Goal: Task Accomplishment & Management: Complete application form

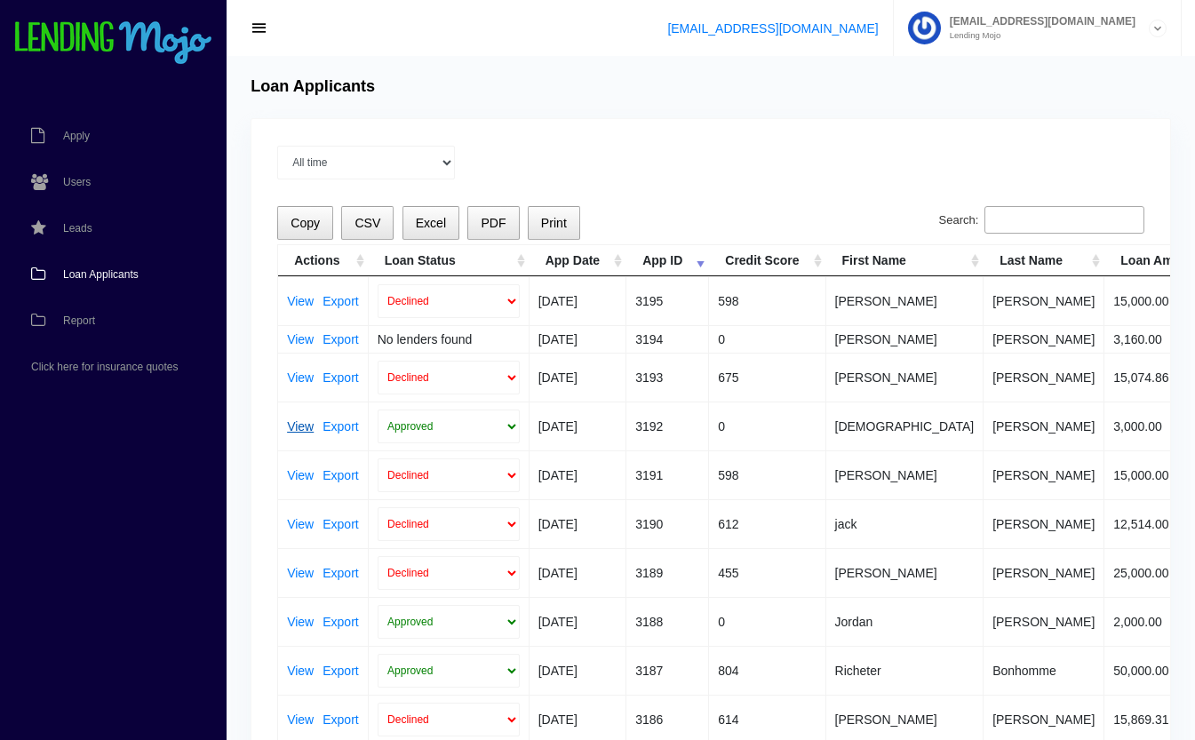
click at [306, 426] on link "View" at bounding box center [300, 426] width 27 height 12
click at [347, 429] on link "Export" at bounding box center [341, 426] width 36 height 12
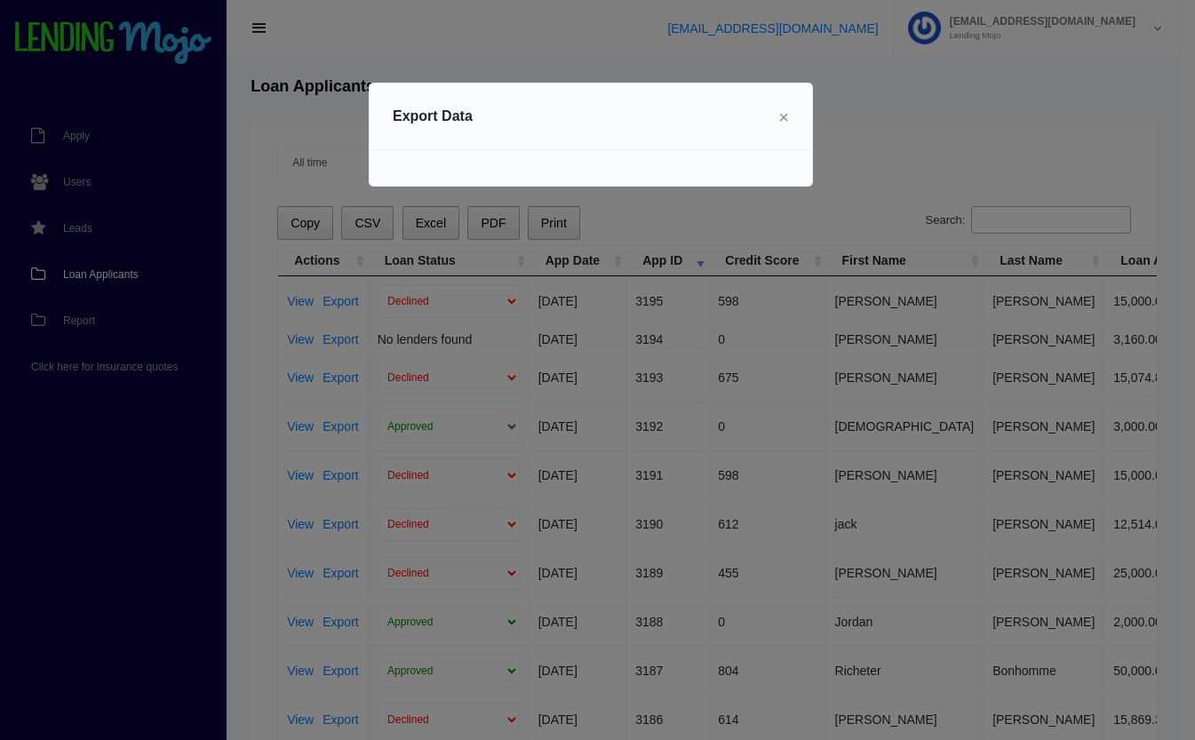
click at [786, 119] on span "×" at bounding box center [783, 118] width 11 height 20
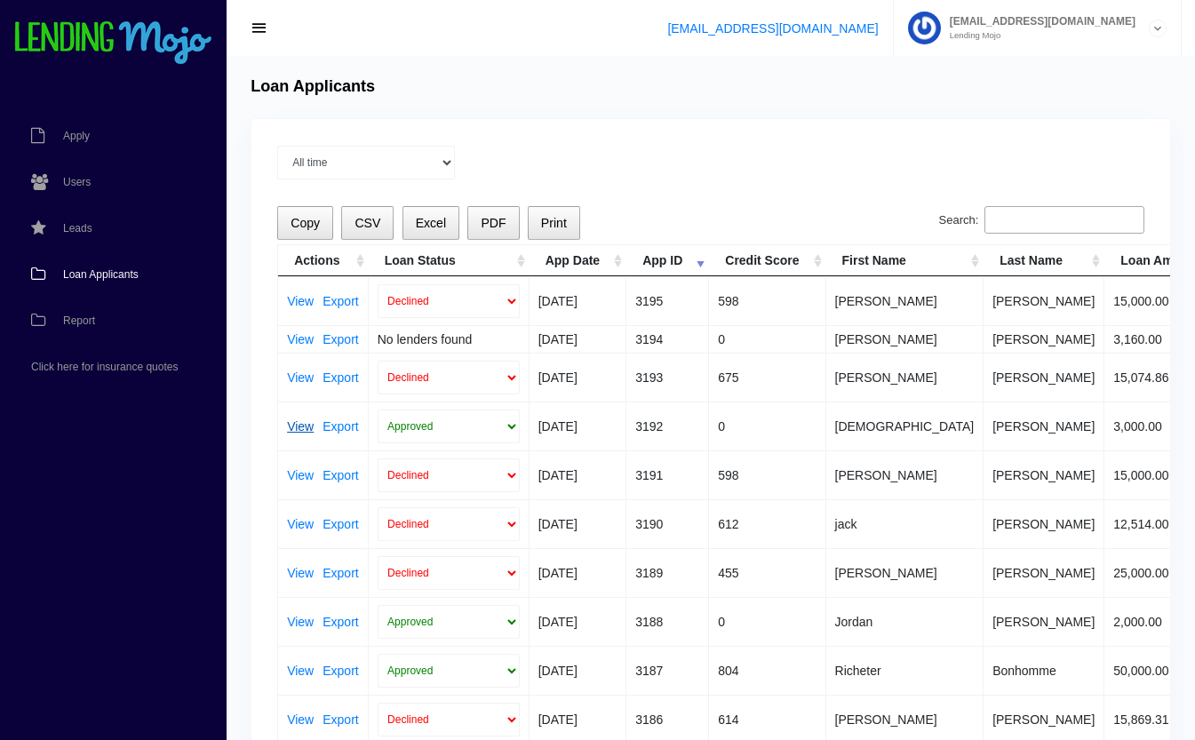
click at [297, 424] on link "View" at bounding box center [300, 426] width 27 height 12
click at [347, 477] on link "Export" at bounding box center [341, 475] width 36 height 12
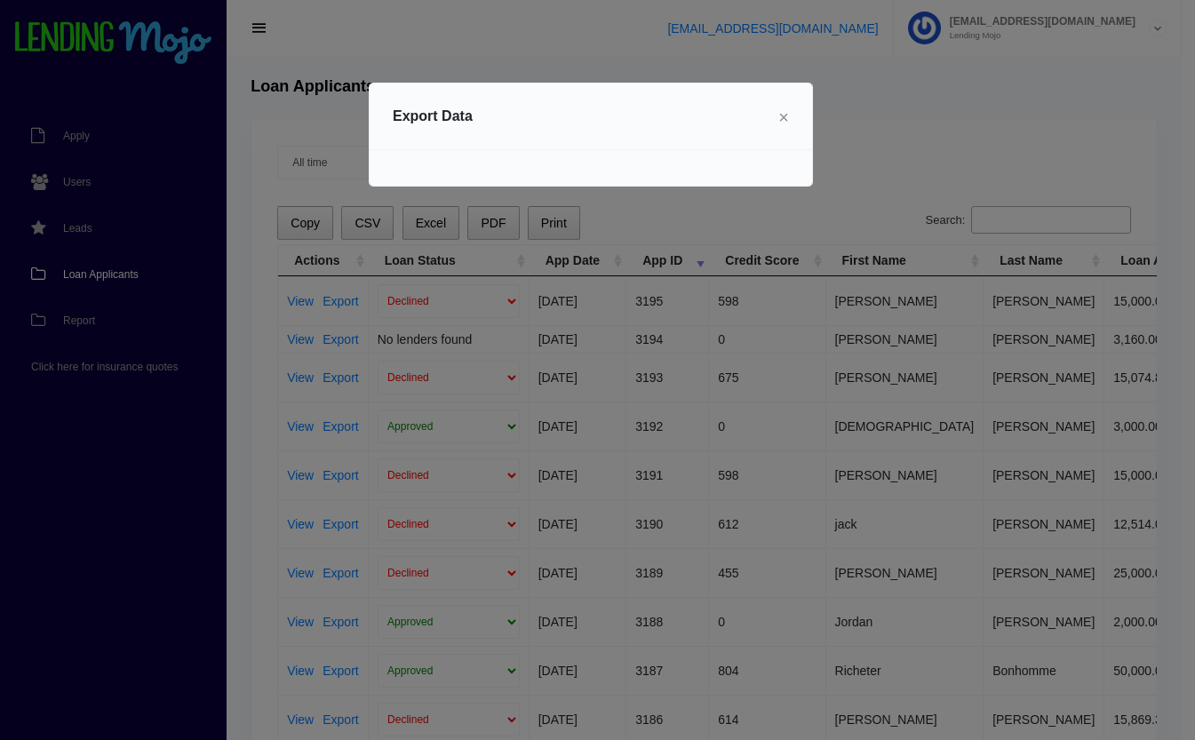
click at [786, 119] on span "×" at bounding box center [783, 118] width 11 height 20
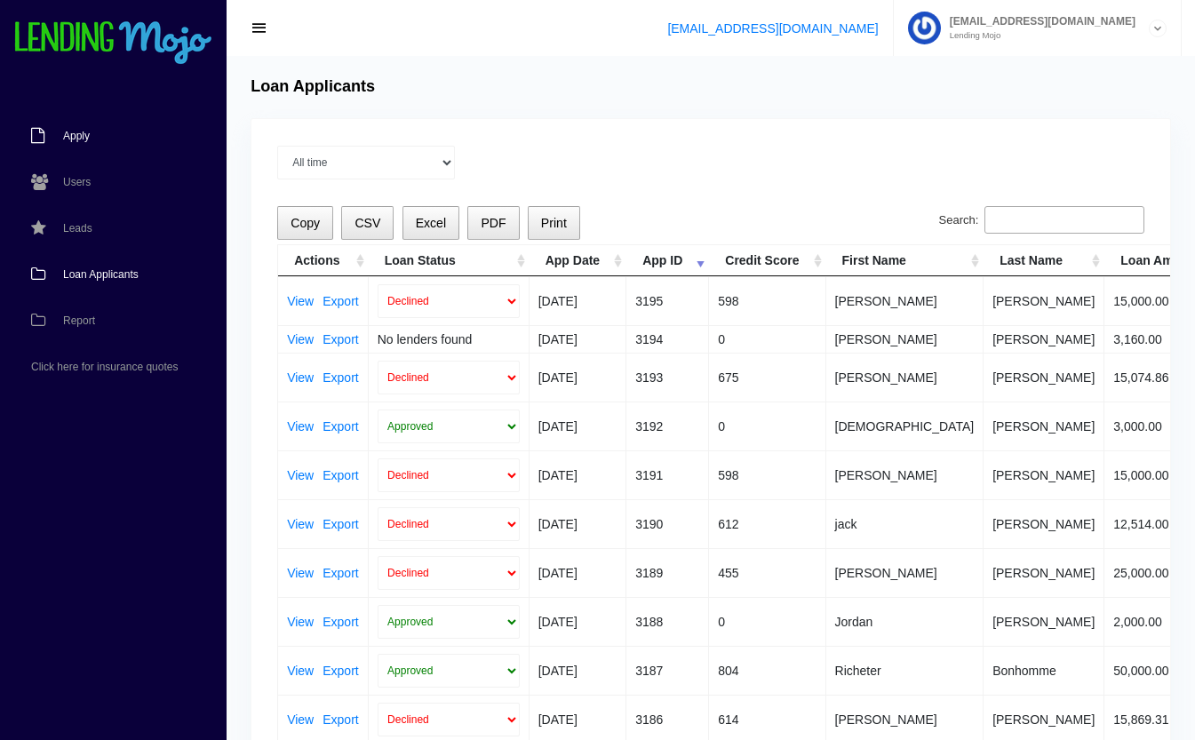
click at [83, 139] on span "Apply" at bounding box center [76, 136] width 27 height 11
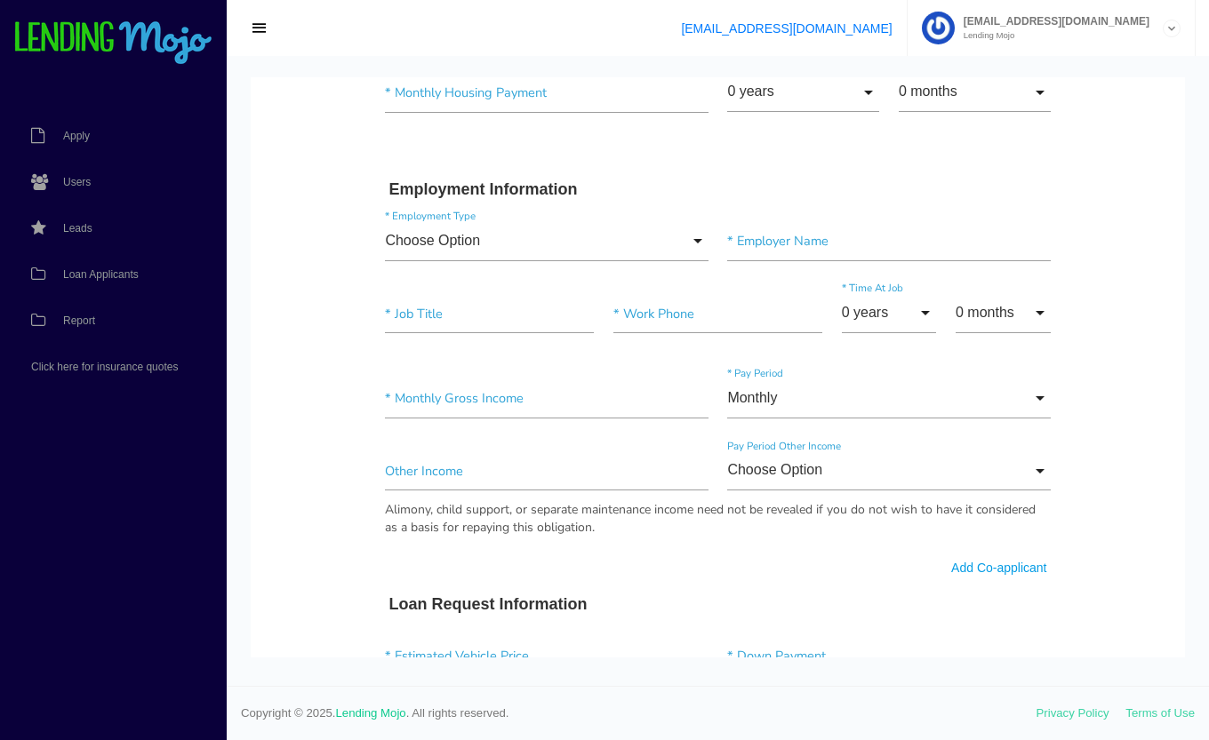
scroll to position [750, 0]
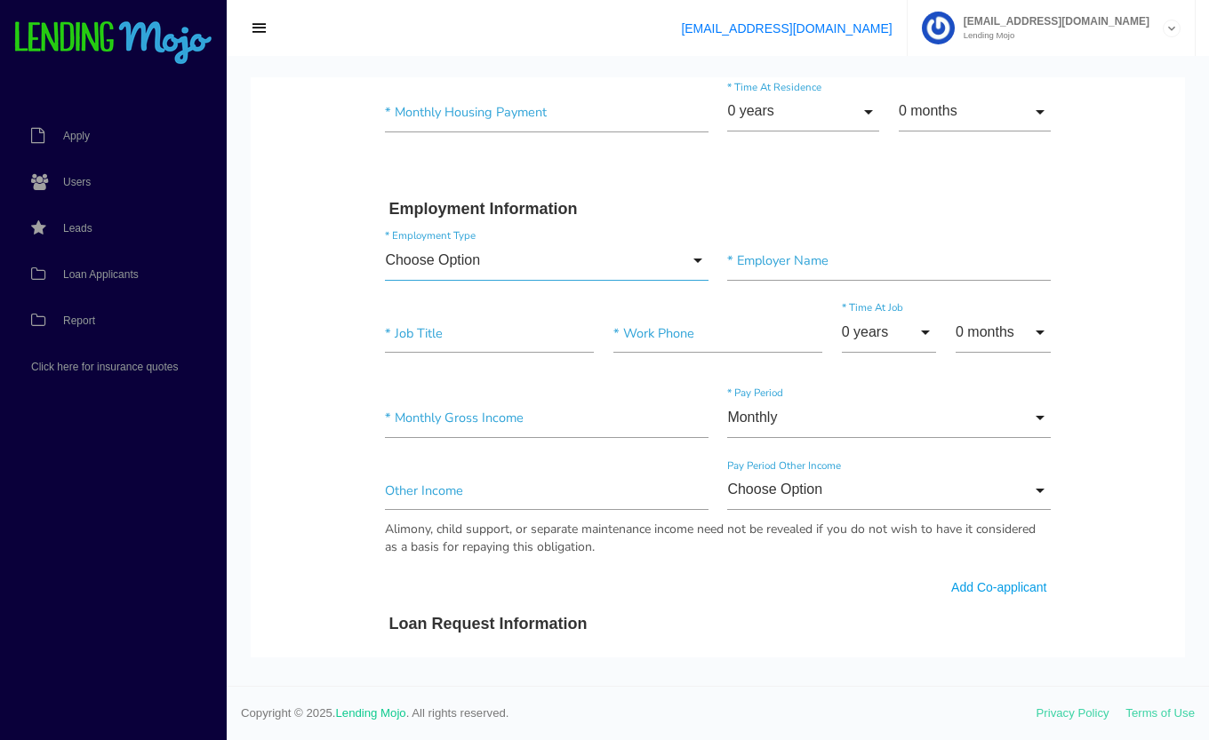
click at [665, 259] on input "Choose Option" at bounding box center [546, 261] width 323 height 40
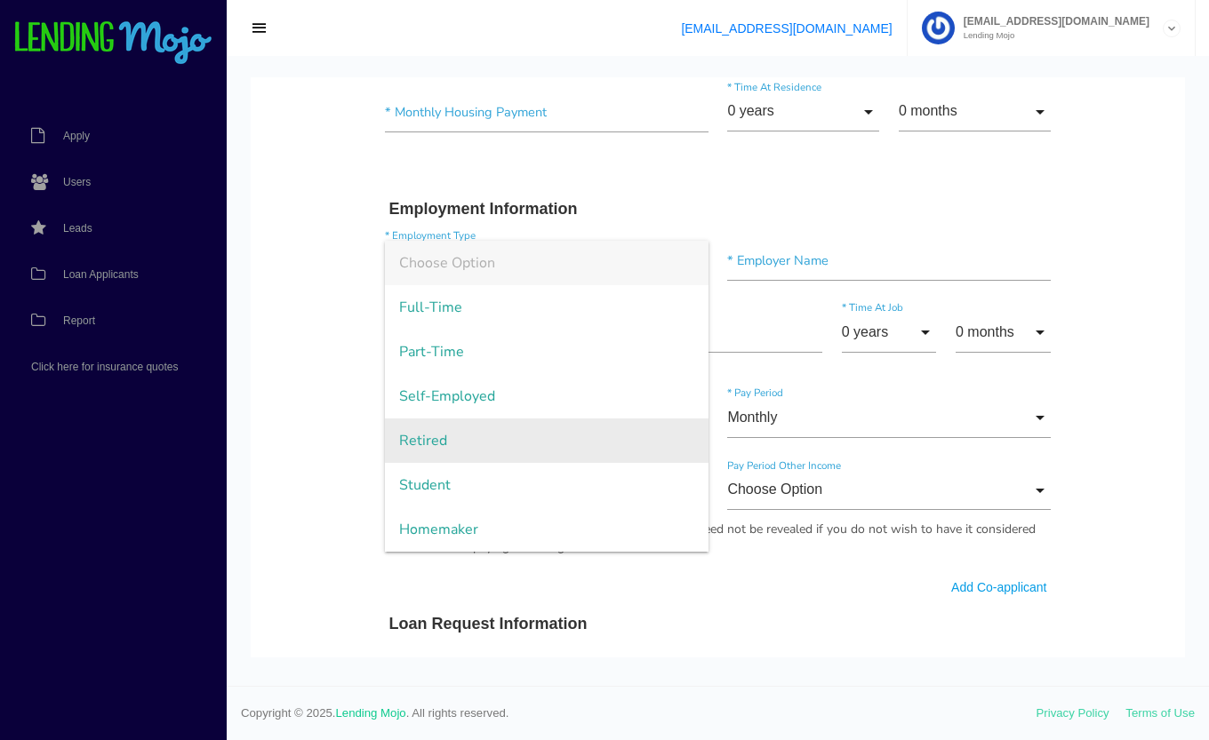
click at [453, 448] on span "Retired" at bounding box center [546, 441] width 323 height 44
type input "Retired"
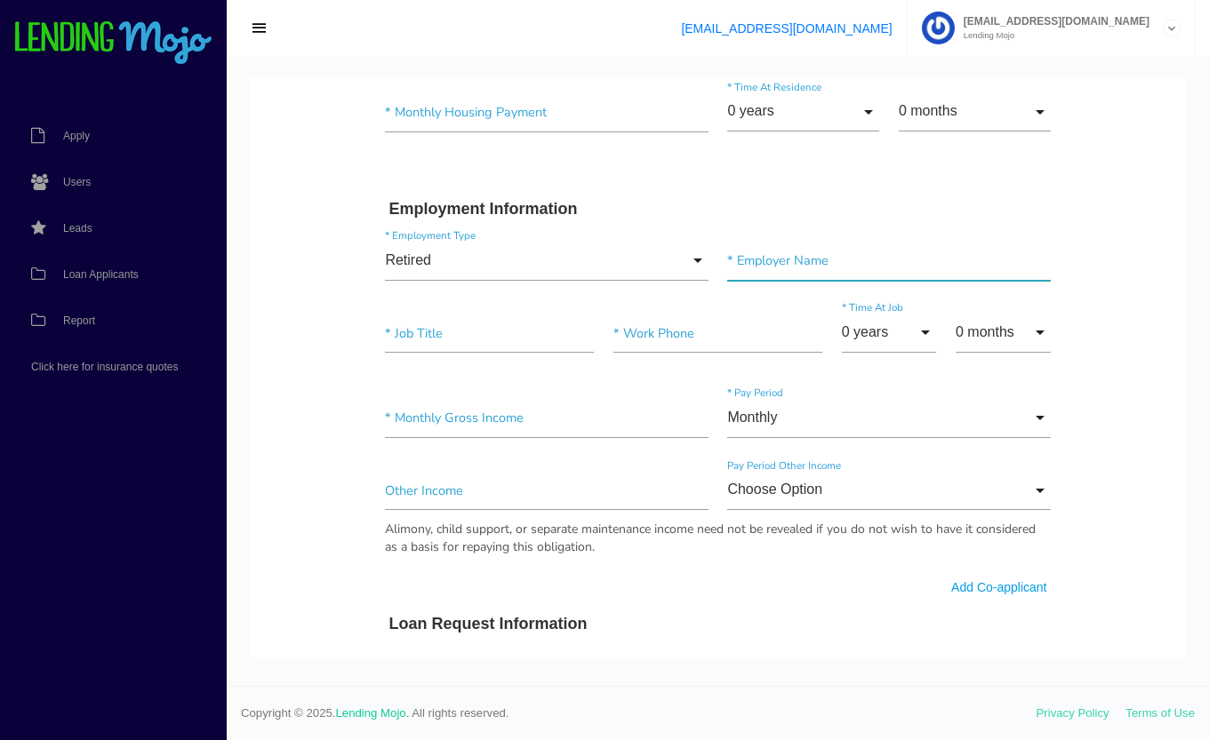
click at [862, 259] on input"] "text" at bounding box center [888, 261] width 323 height 40
click at [1085, 237] on body "Quick, Secure Financing Personalized to You. * First Name Middle Name * Last Na…" at bounding box center [718, 474] width 934 height 2294
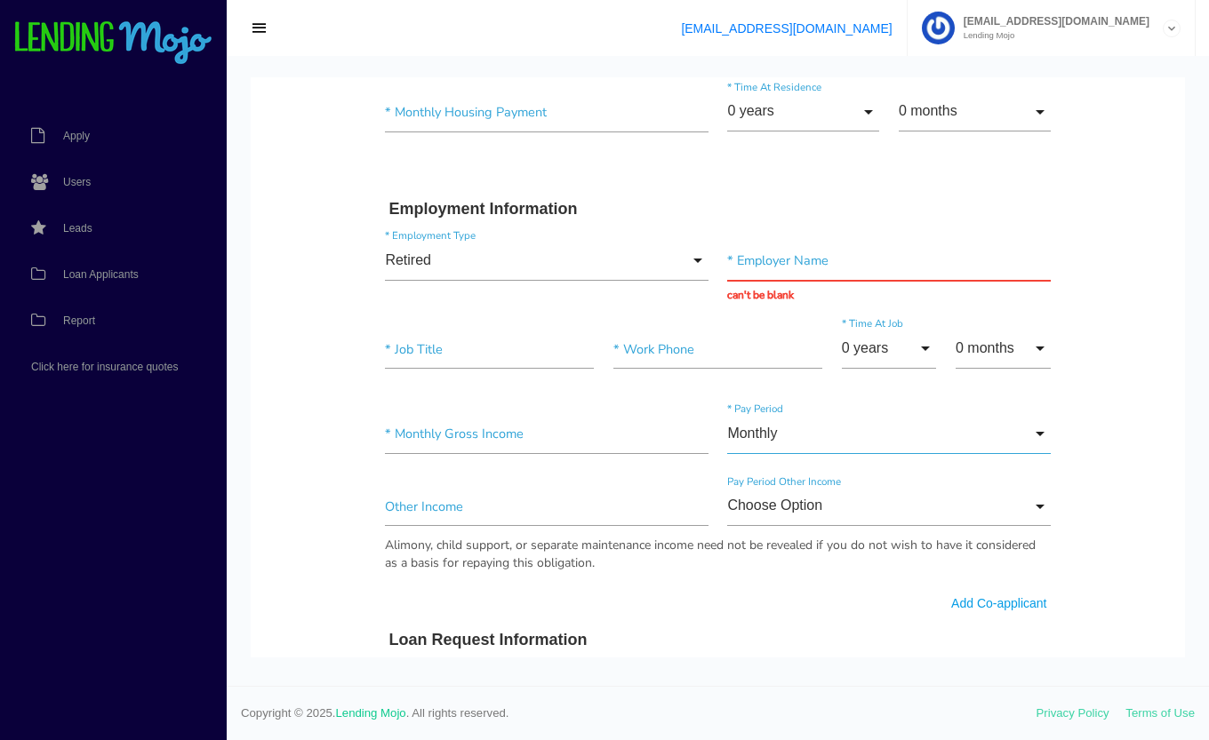
click at [844, 425] on input "Monthly" at bounding box center [888, 434] width 323 height 40
click at [1112, 315] on body "Quick, Secure Financing Personalized to You. * First Name Middle Name * Last Na…" at bounding box center [718, 482] width 934 height 2310
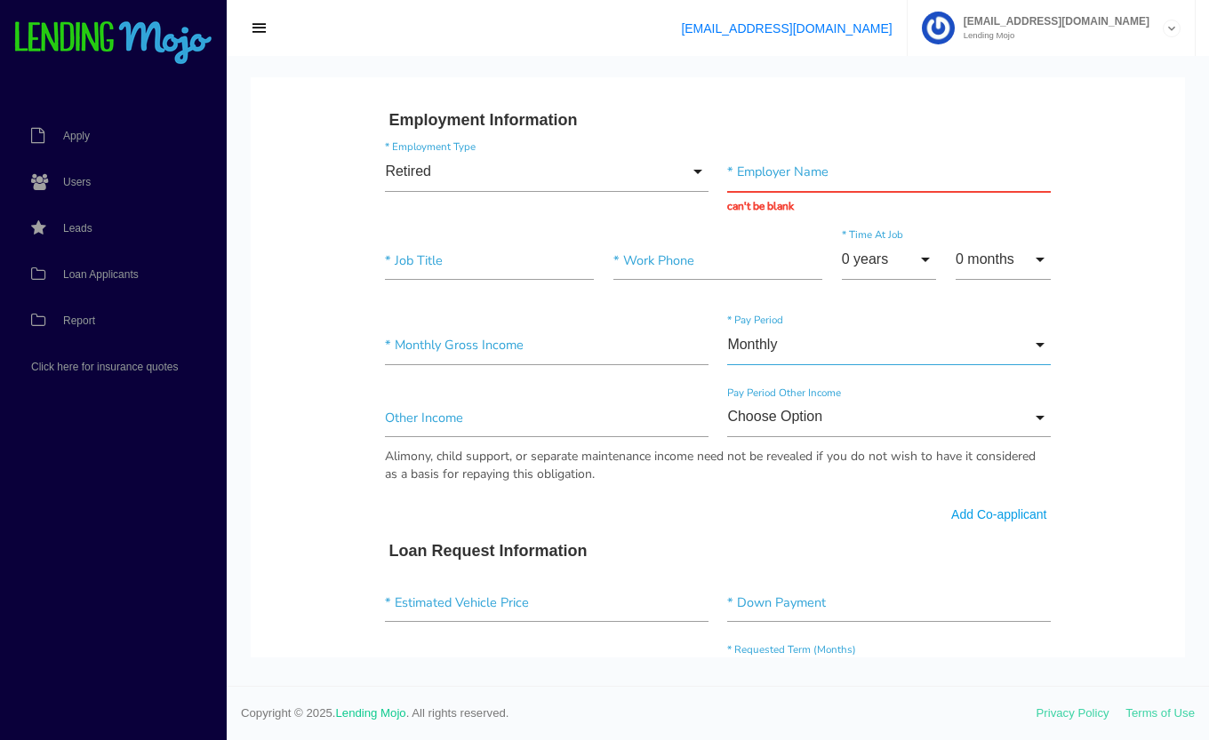
scroll to position [842, 0]
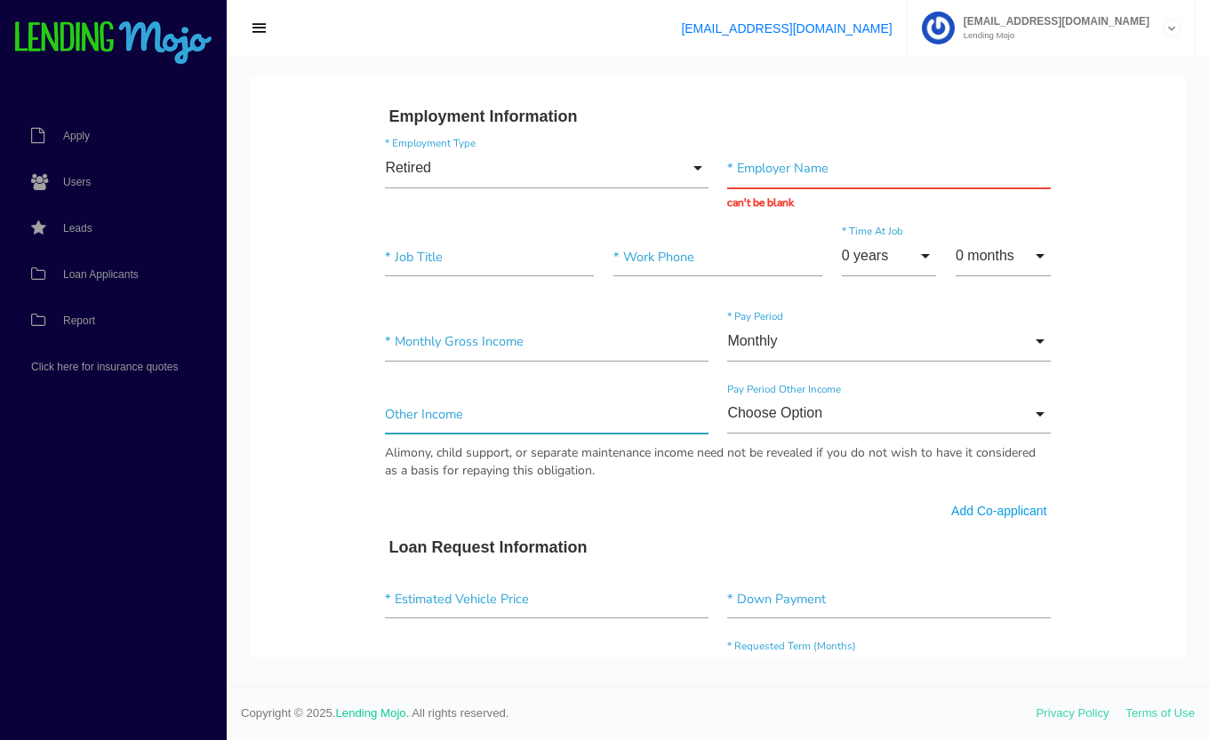
click at [395, 416] on input"] "text" at bounding box center [546, 415] width 323 height 40
click at [685, 165] on input "Retired" at bounding box center [546, 168] width 323 height 40
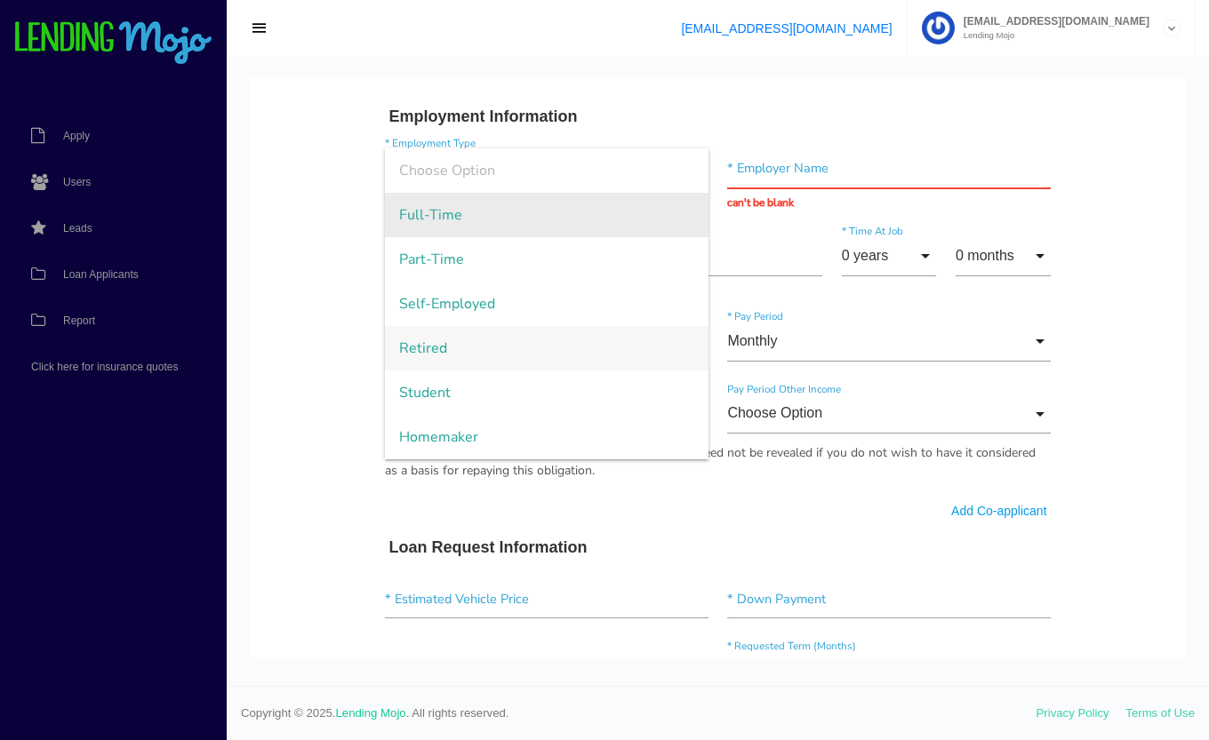
click at [474, 228] on span "Full-Time" at bounding box center [546, 215] width 323 height 44
type input "Full-Time"
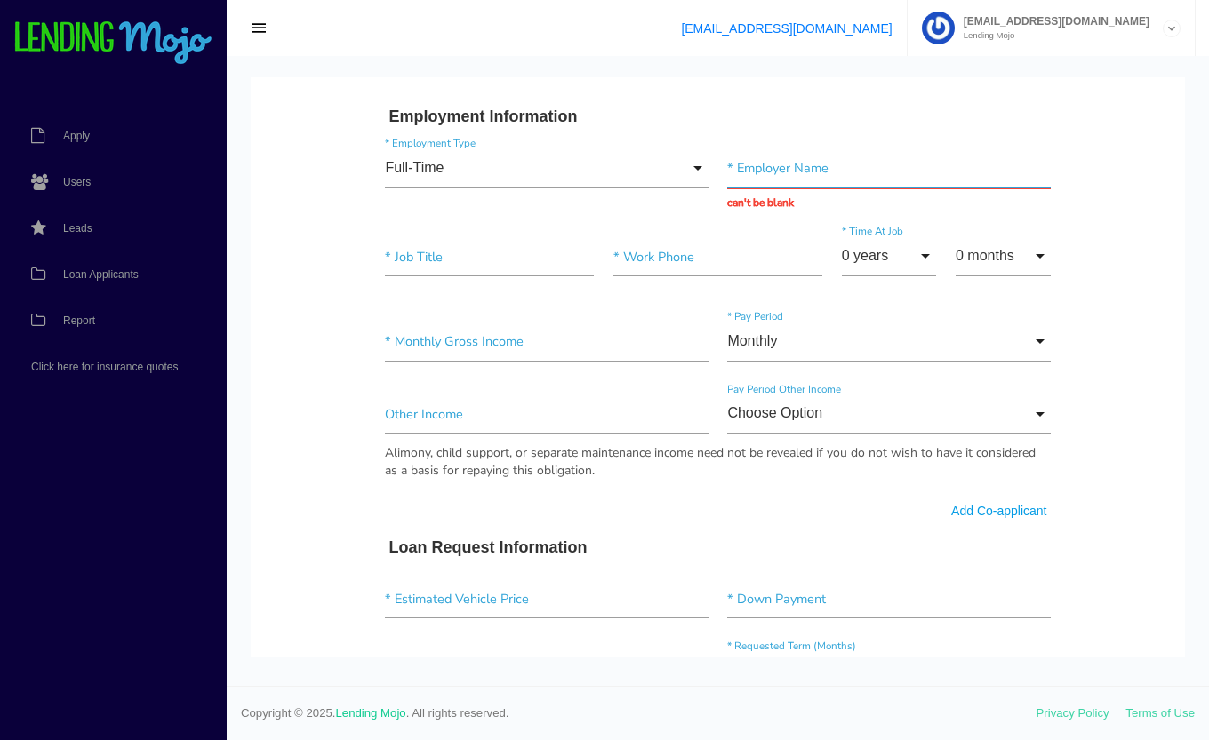
click at [787, 164] on input "text" at bounding box center [888, 168] width 323 height 40
type input "A"
type input "E"
type input "Disney World"
click at [877, 252] on input "0 years" at bounding box center [889, 256] width 95 height 40
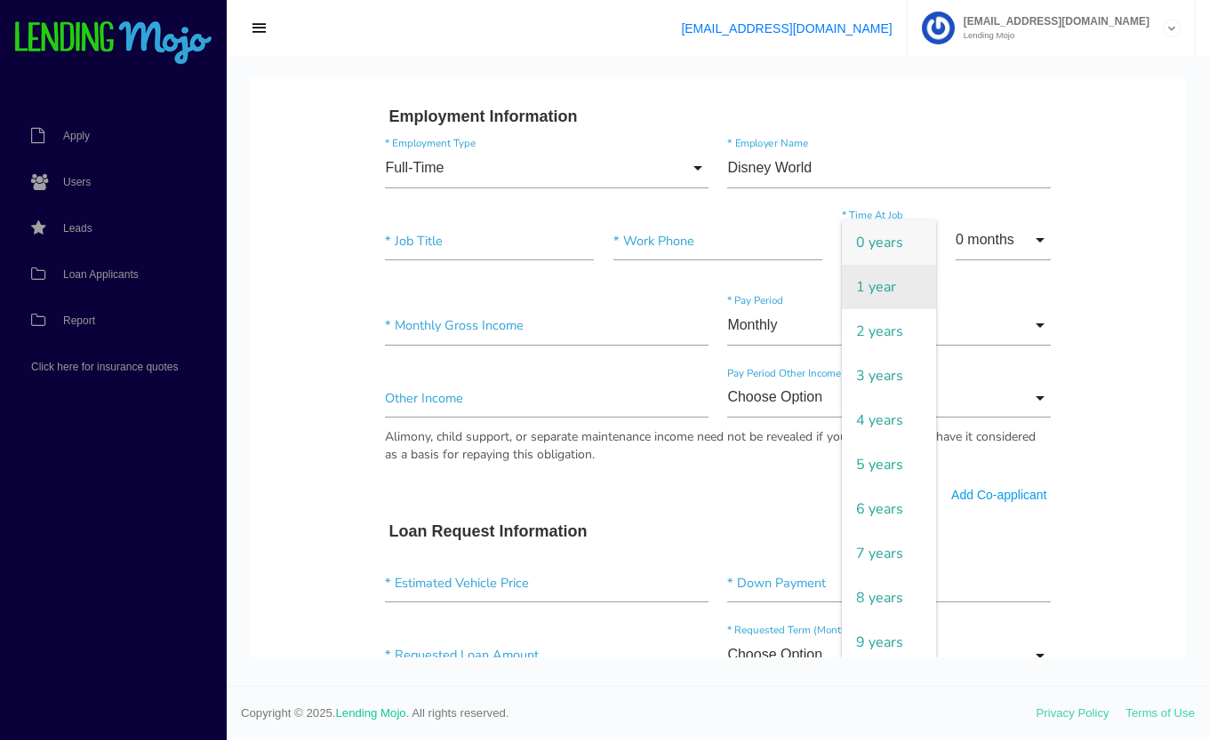
click at [876, 291] on span "1 year" at bounding box center [889, 287] width 95 height 44
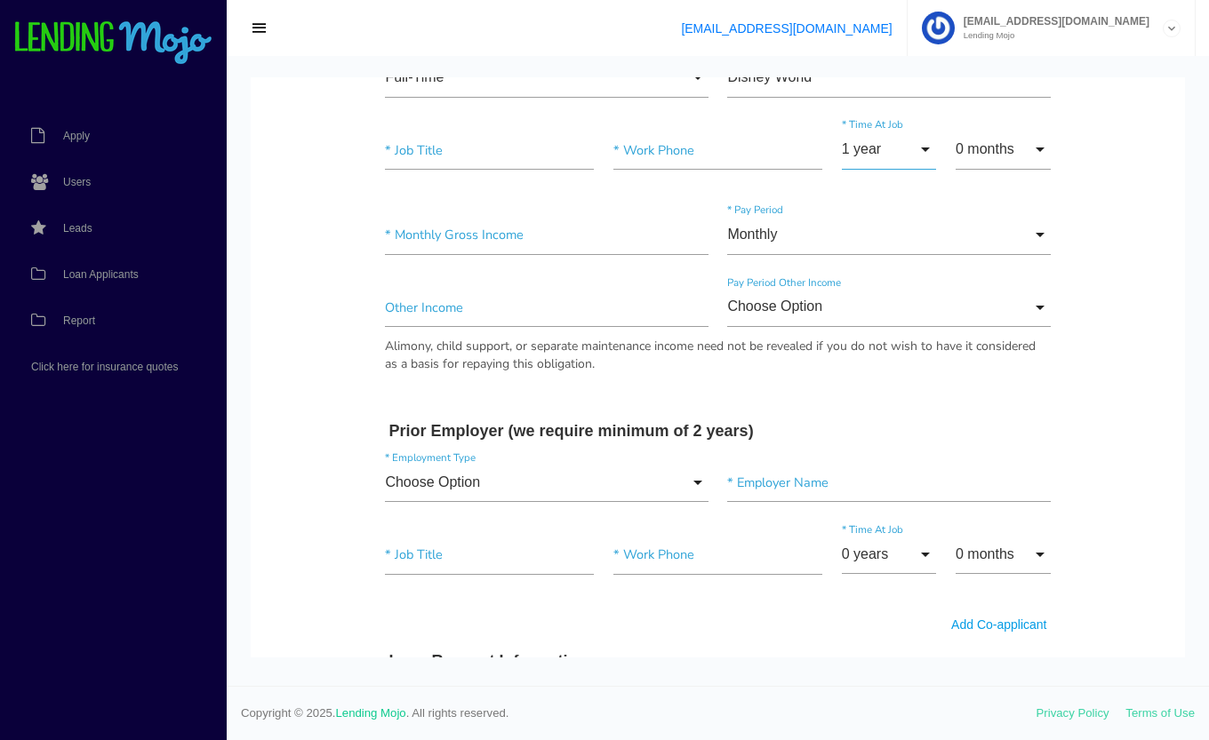
scroll to position [850, 0]
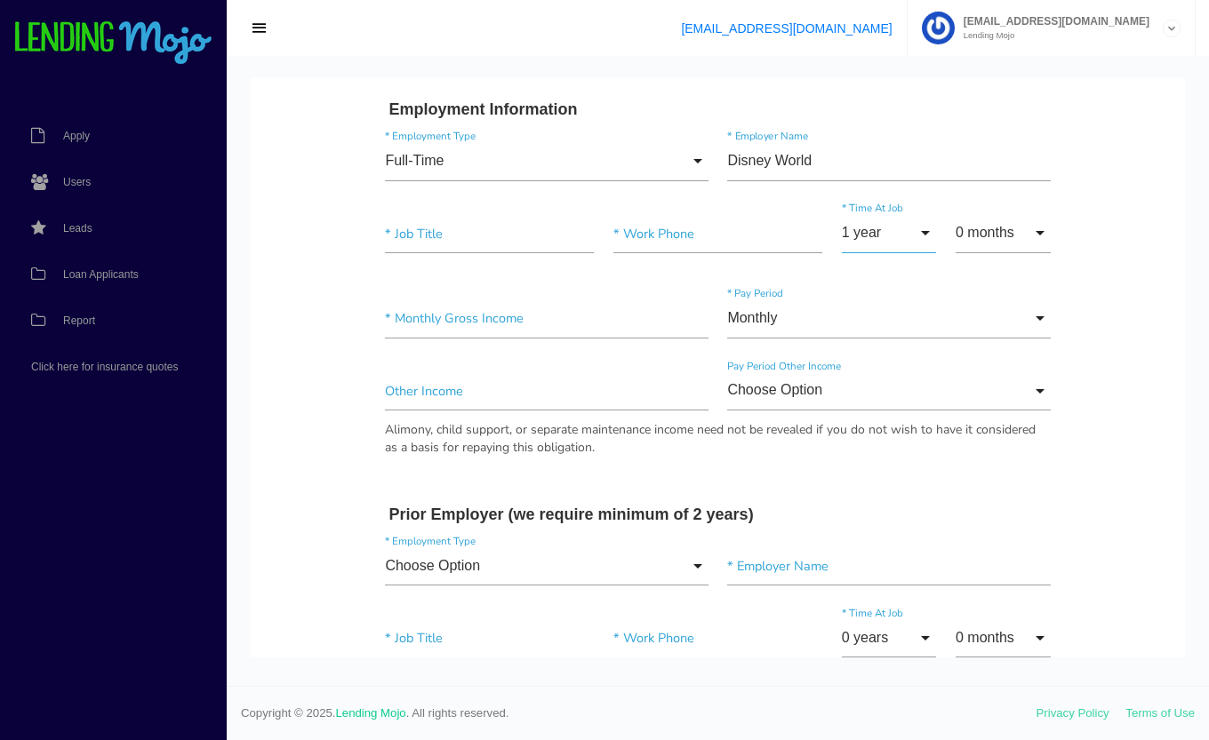
click at [874, 231] on input "1 year" at bounding box center [889, 233] width 95 height 40
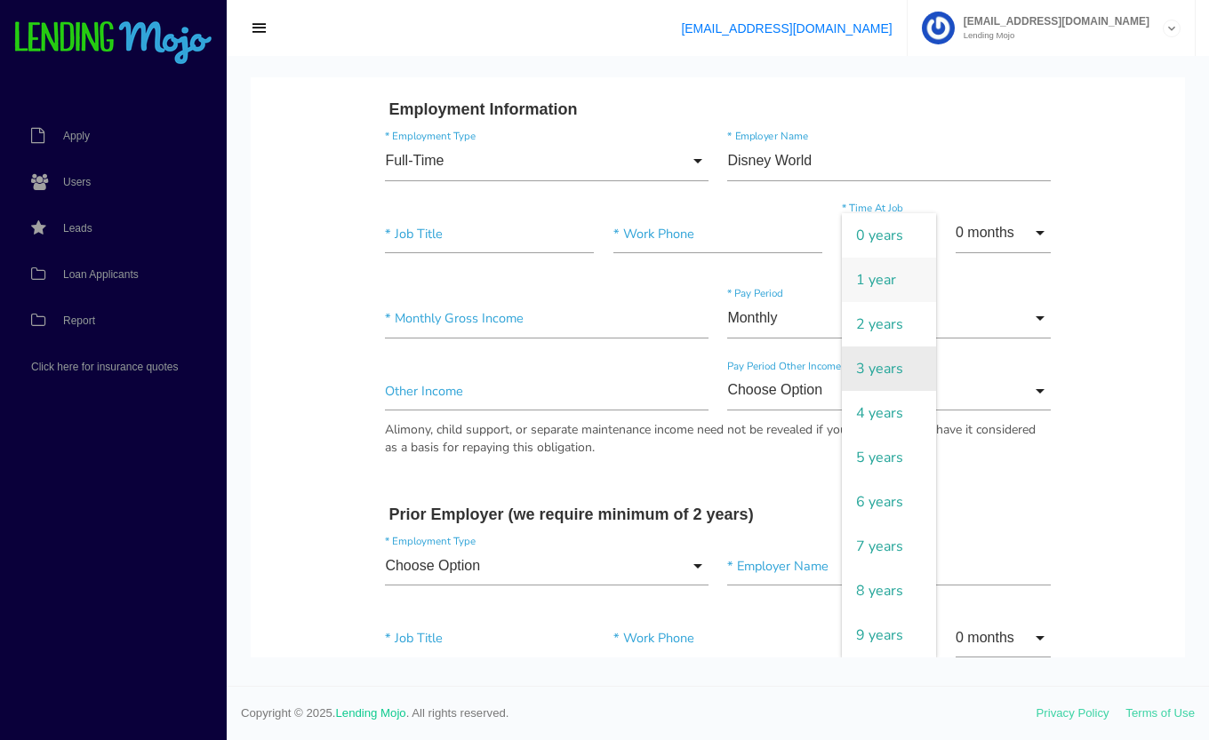
click at [875, 356] on span "3 years" at bounding box center [889, 369] width 95 height 44
type input "3 years"
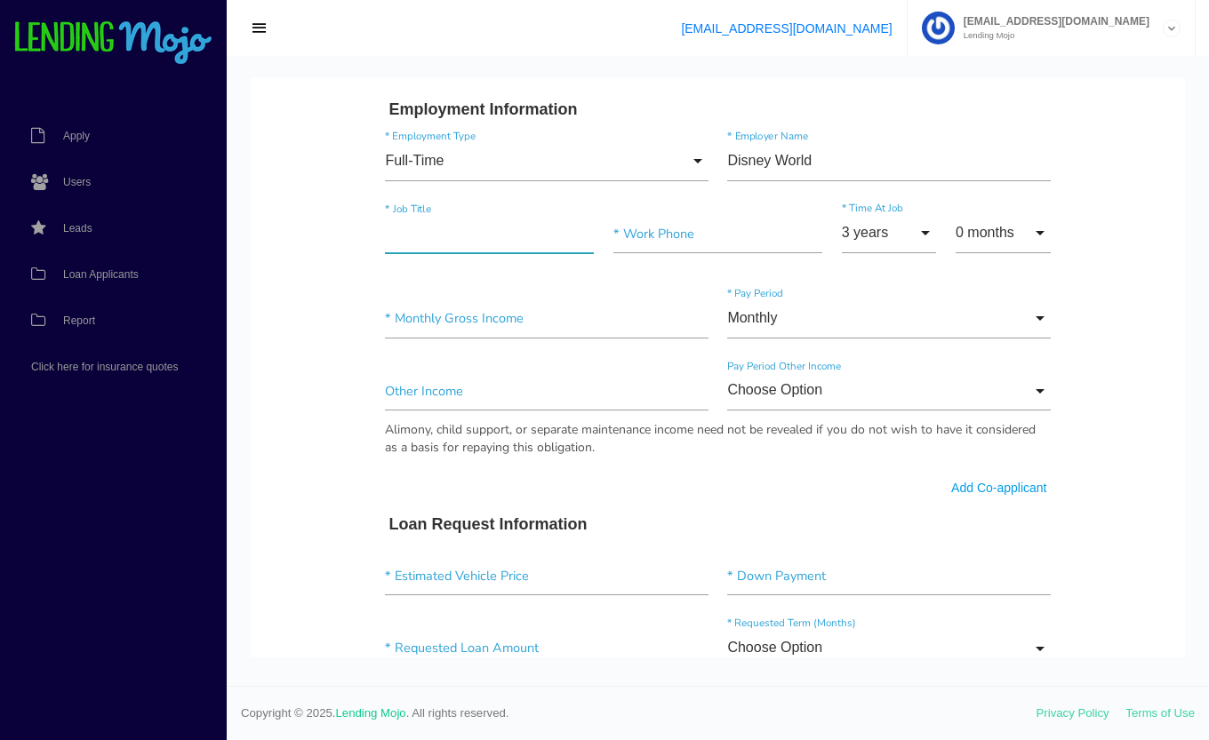
click at [409, 238] on input"] "text" at bounding box center [489, 234] width 209 height 40
type input"] "F"
type input"] "Primary job title"
type input"] "(313) 222-2222"
click at [404, 395] on input"] "text" at bounding box center [546, 391] width 323 height 40
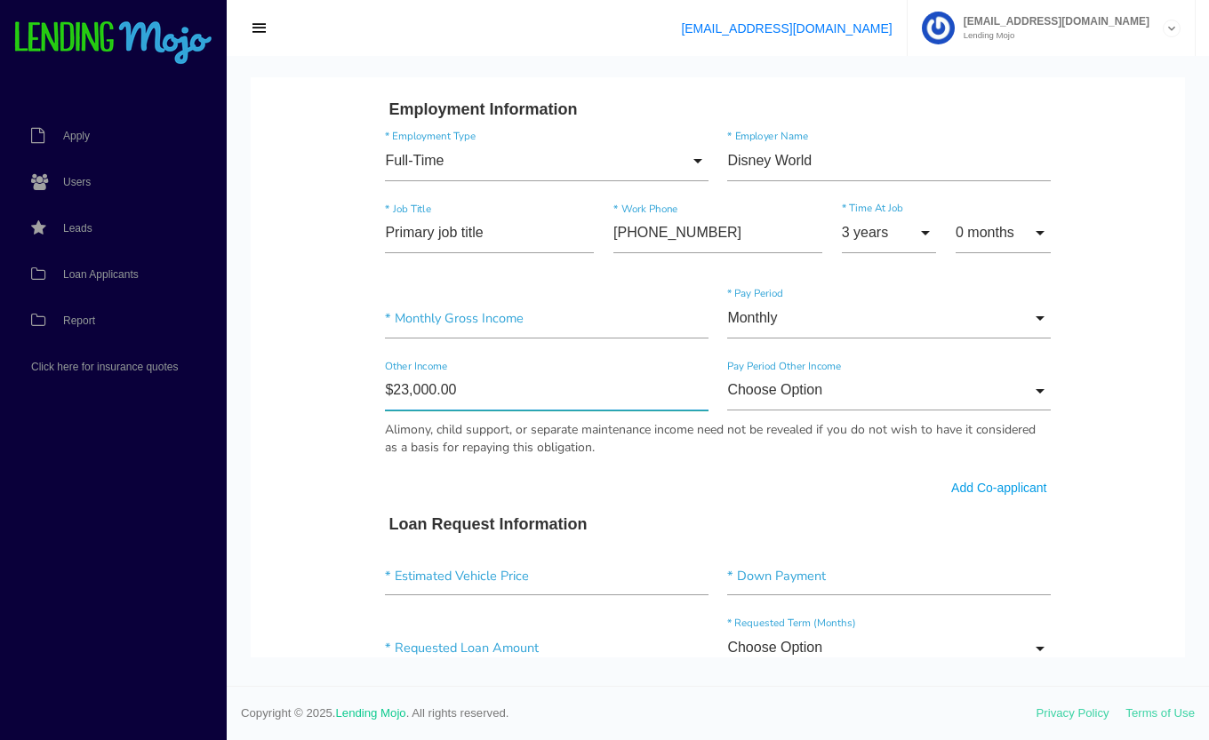
type input"] "$2,300.00"
click at [291, 399] on body "Quick, Secure Financing Personalized to You. * First Name Middle Name * Last Na…" at bounding box center [718, 375] width 934 height 2294
click at [788, 393] on input "Choose Option" at bounding box center [888, 391] width 323 height 40
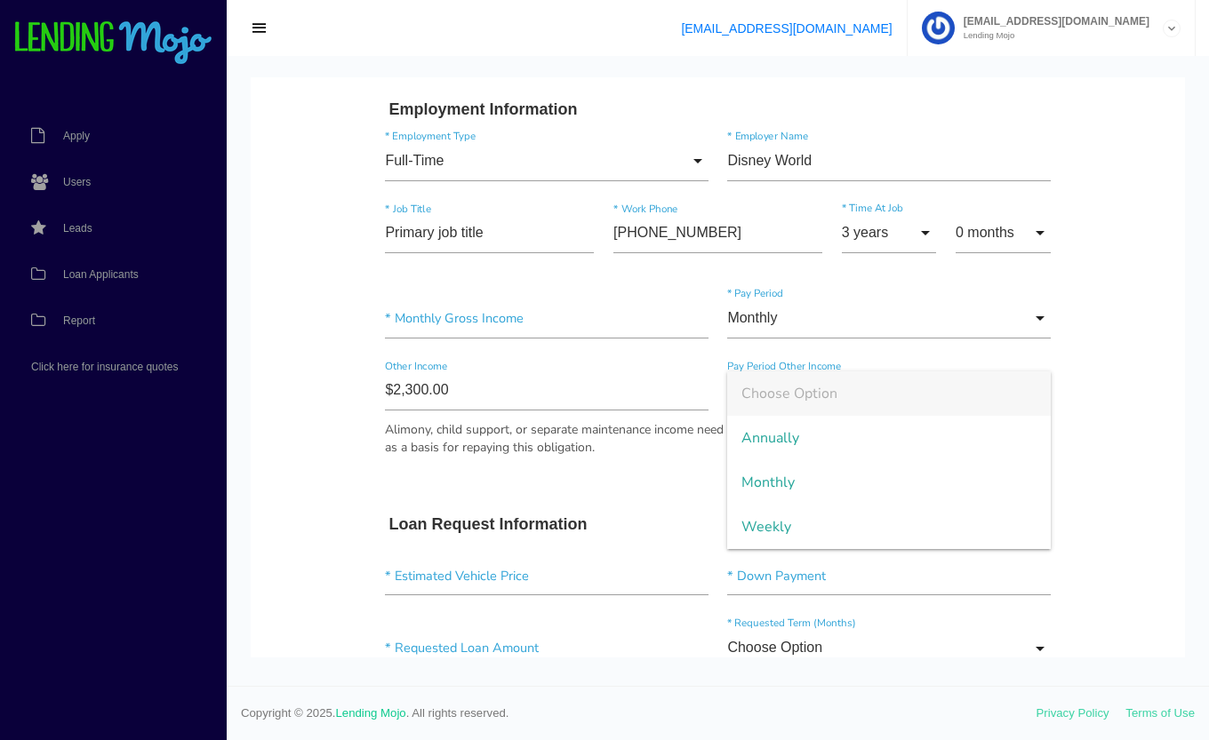
click at [1113, 252] on body "Quick, Secure Financing Personalized to You. * First Name Middle Name * Last Na…" at bounding box center [718, 375] width 934 height 2294
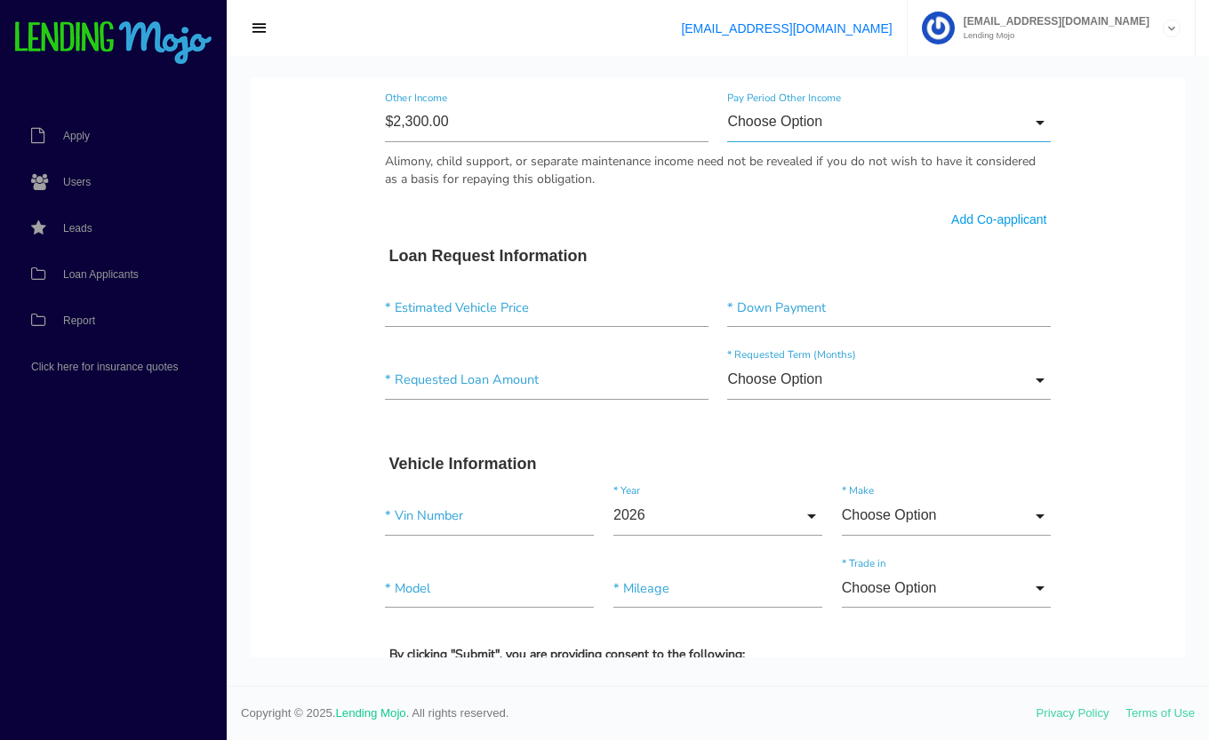
scroll to position [1133, 0]
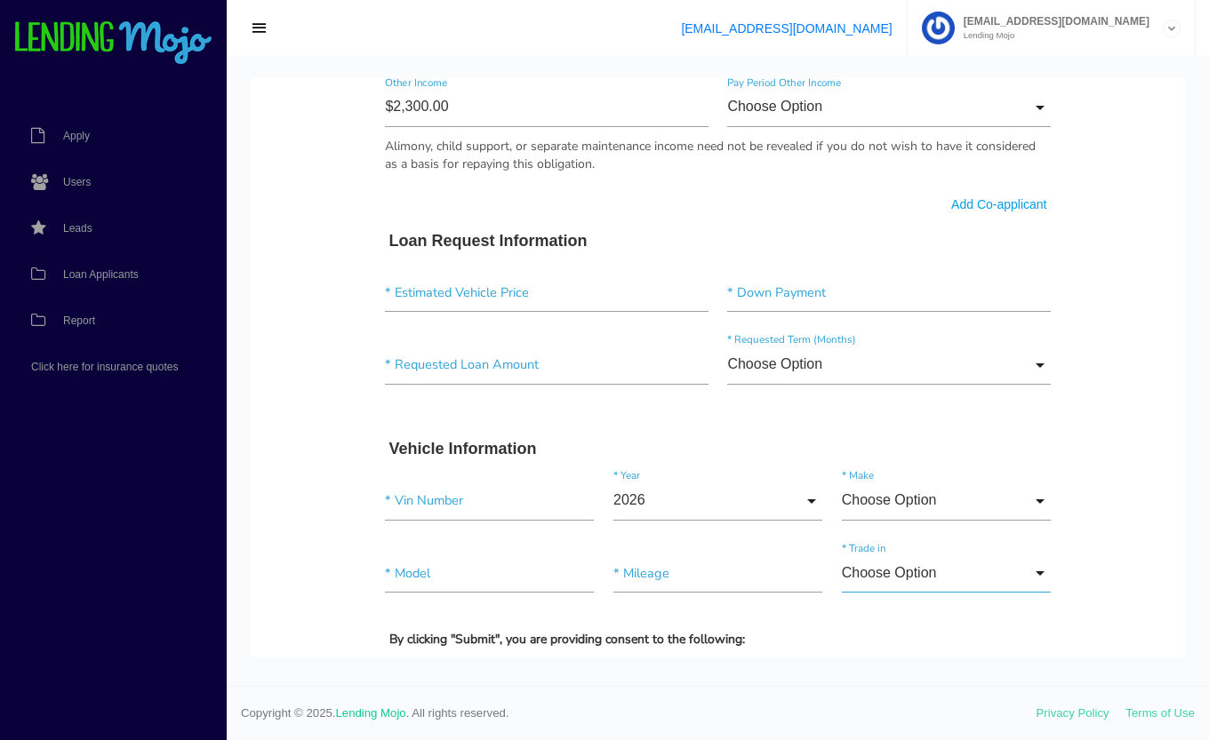
click at [978, 567] on input "Choose Option" at bounding box center [946, 574] width 209 height 40
click at [1099, 482] on body "Quick, Secure Financing Personalized to You. * First Name Middle Name * Last Na…" at bounding box center [718, 91] width 934 height 2294
click at [100, 275] on span "Loan Applicants" at bounding box center [101, 274] width 76 height 11
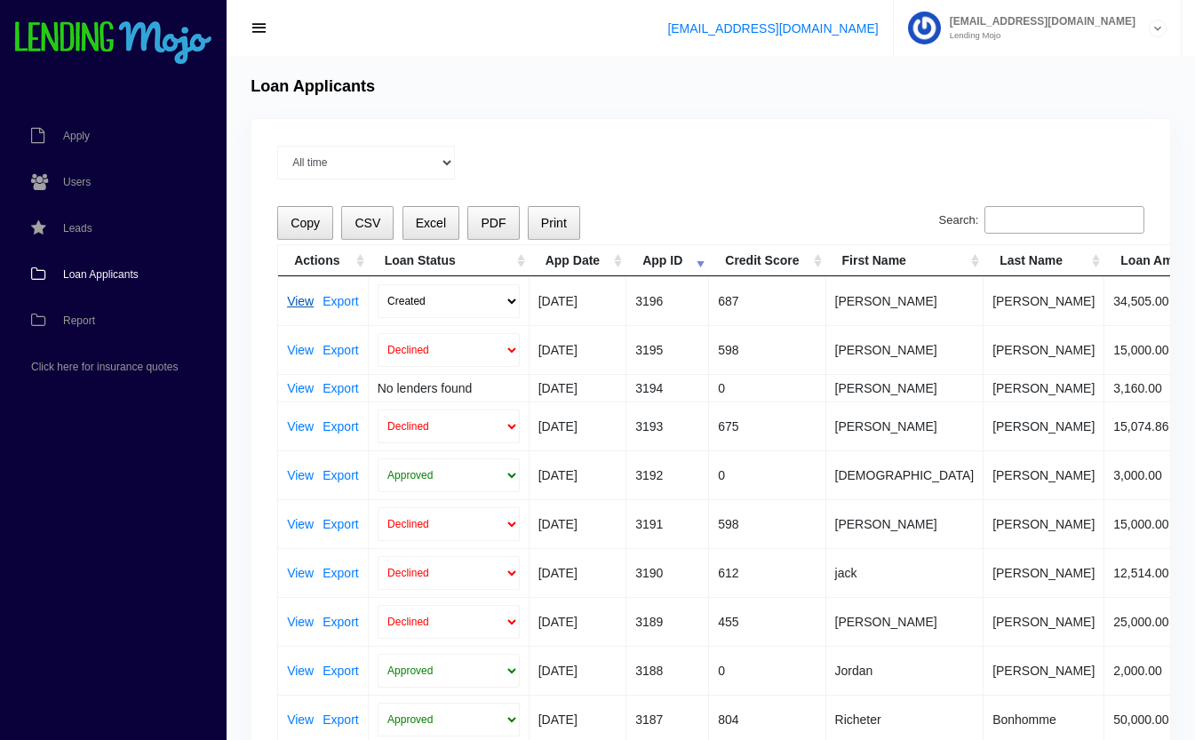
click at [299, 296] on link "View" at bounding box center [300, 301] width 27 height 12
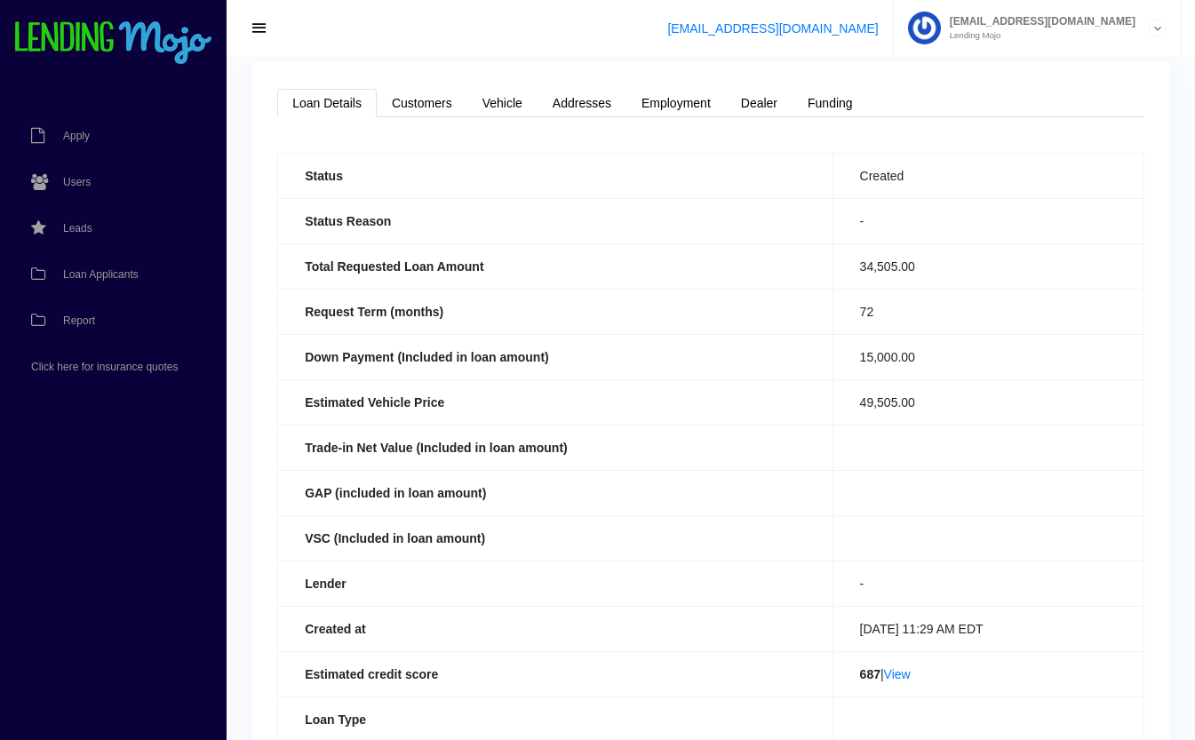
scroll to position [19, 0]
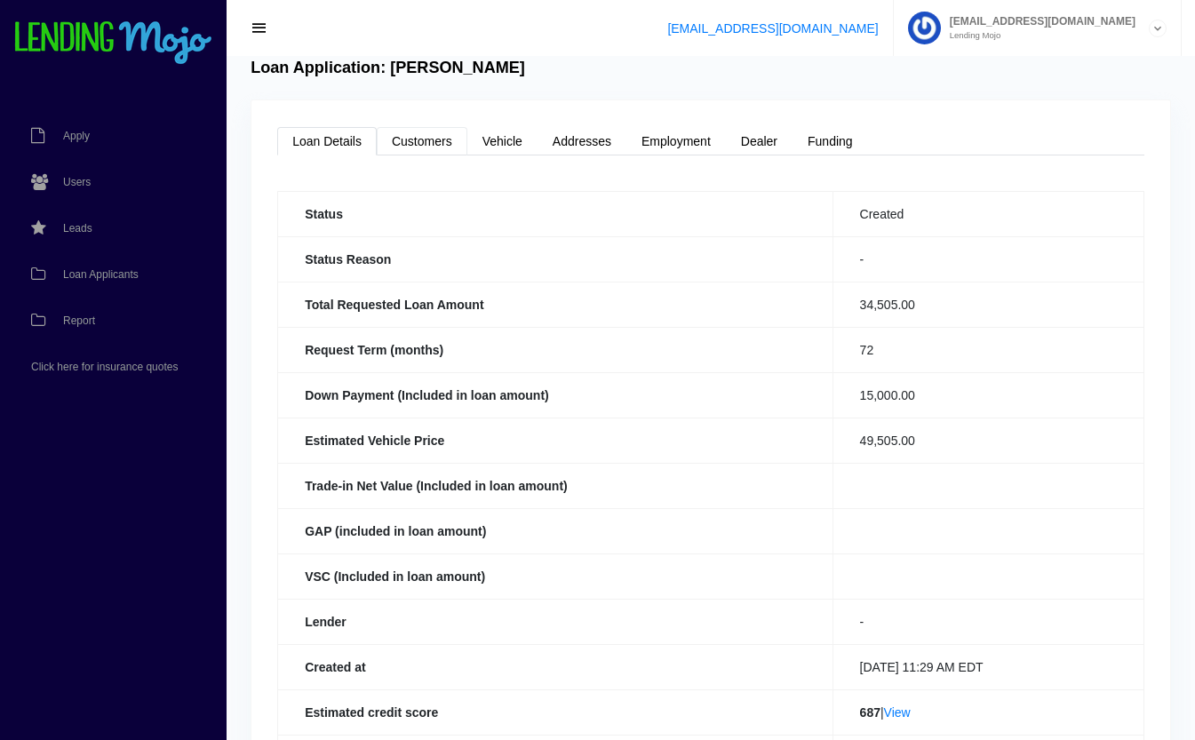
click at [436, 137] on link "Customers" at bounding box center [422, 141] width 91 height 28
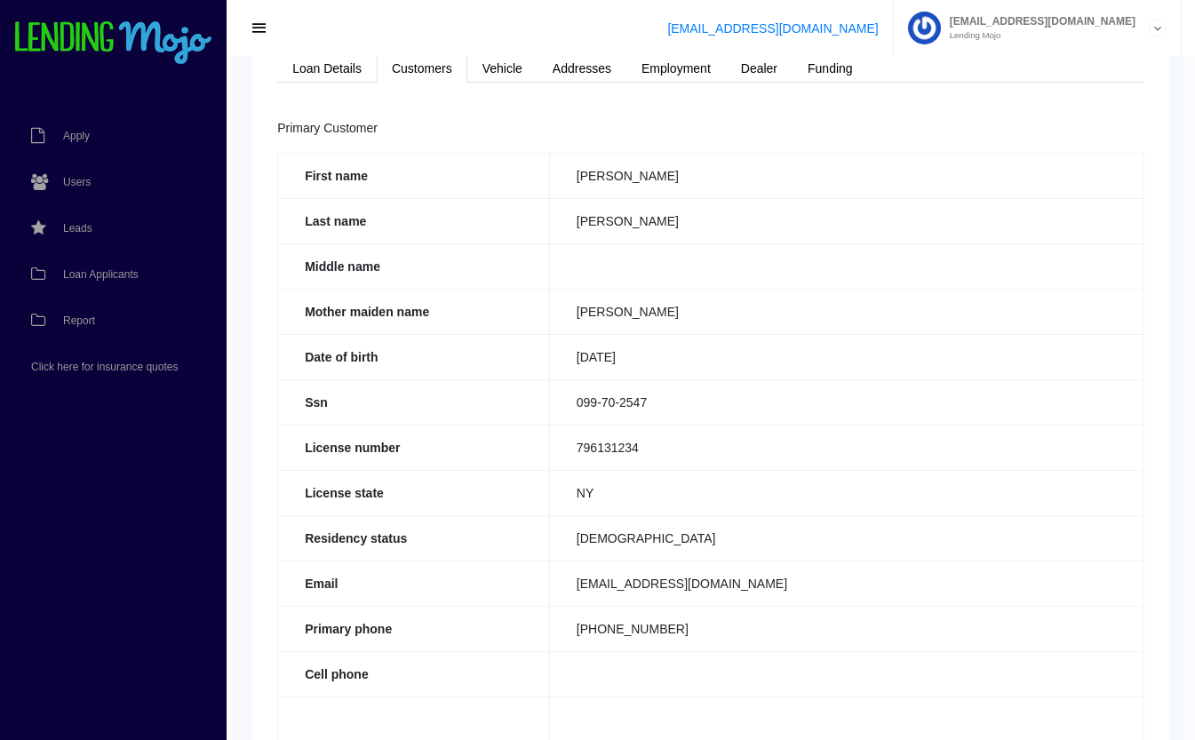
scroll to position [0, 0]
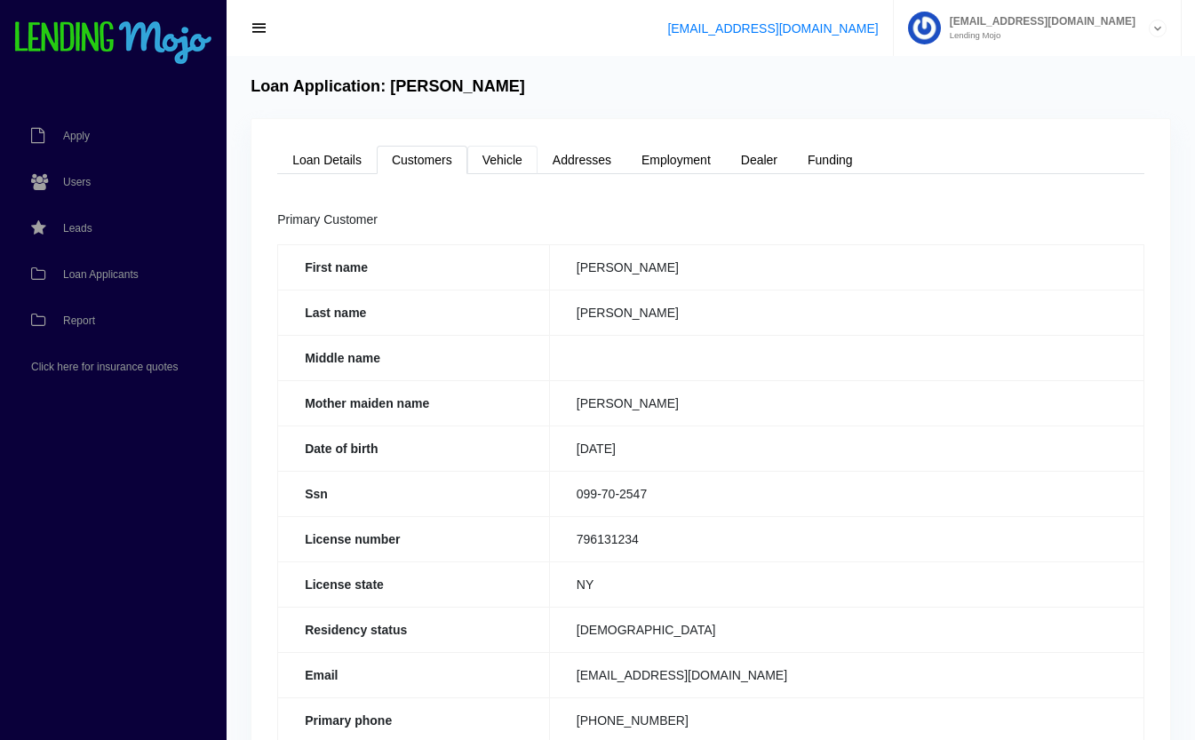
click at [501, 164] on link "Vehicle" at bounding box center [502, 160] width 70 height 28
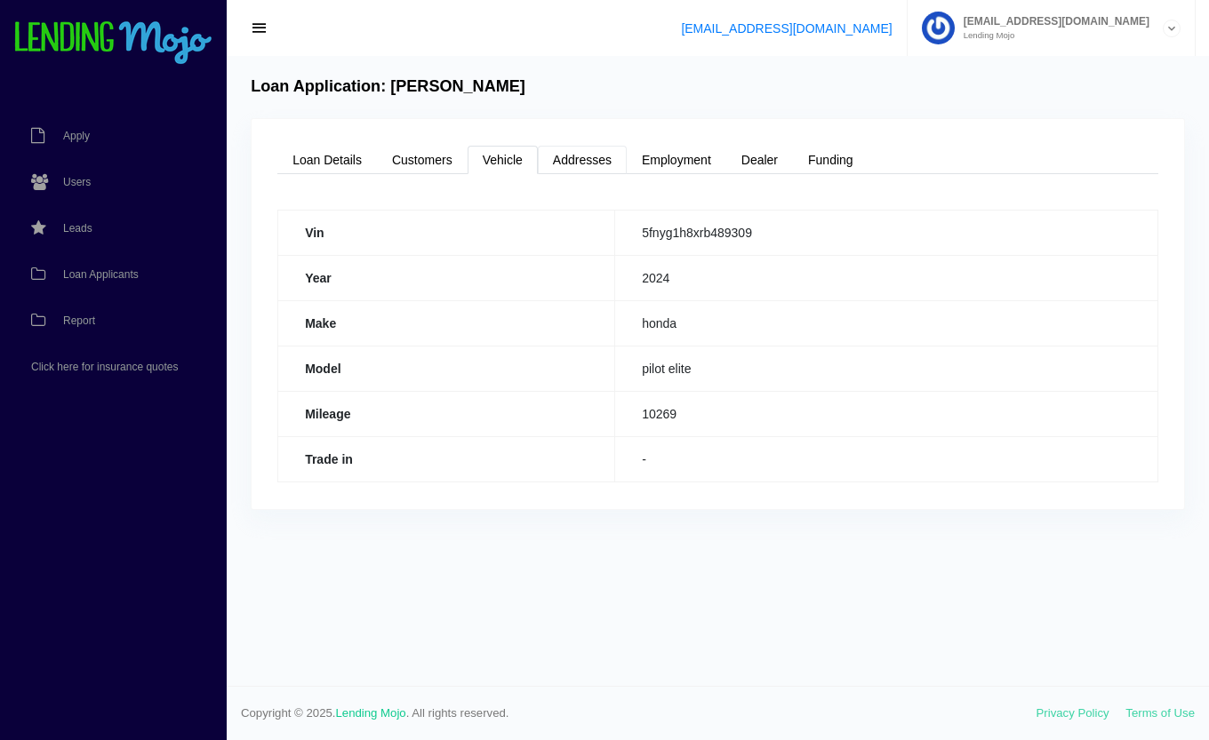
click at [590, 160] on link "Addresses" at bounding box center [582, 160] width 89 height 28
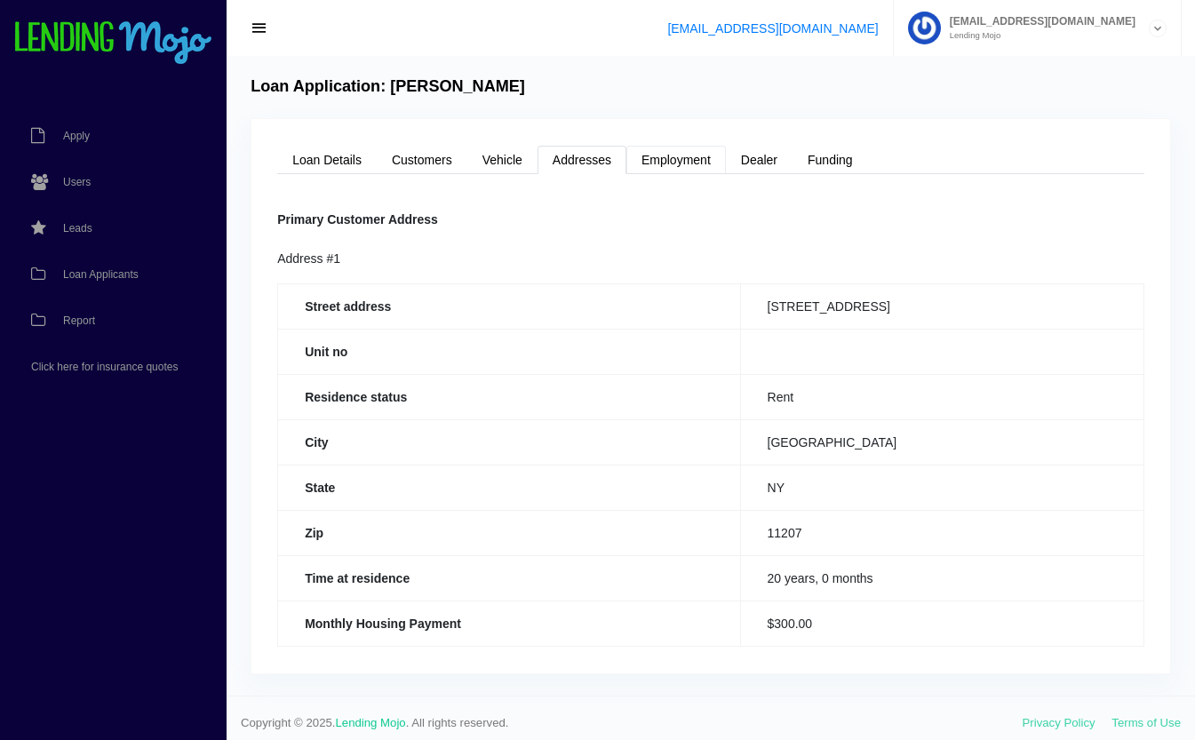
click at [678, 157] on link "Employment" at bounding box center [676, 160] width 100 height 28
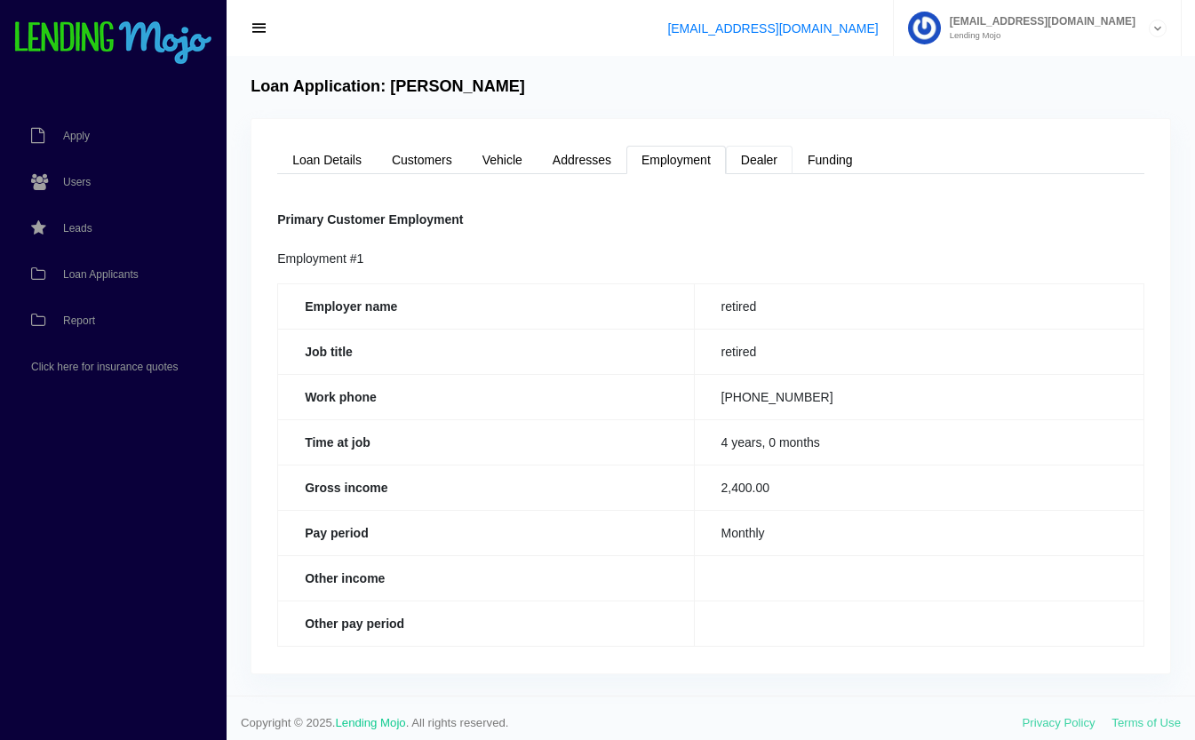
click at [770, 169] on link "Dealer" at bounding box center [759, 160] width 67 height 28
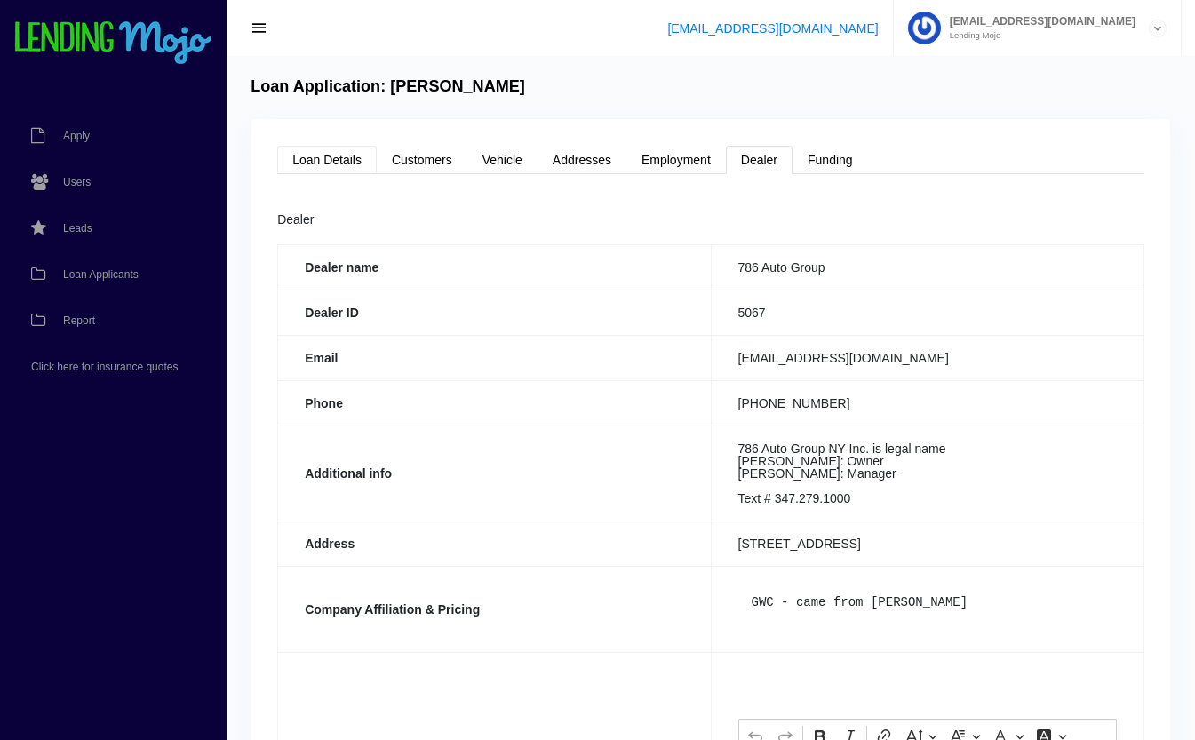
click at [344, 162] on link "Loan Details" at bounding box center [327, 160] width 100 height 28
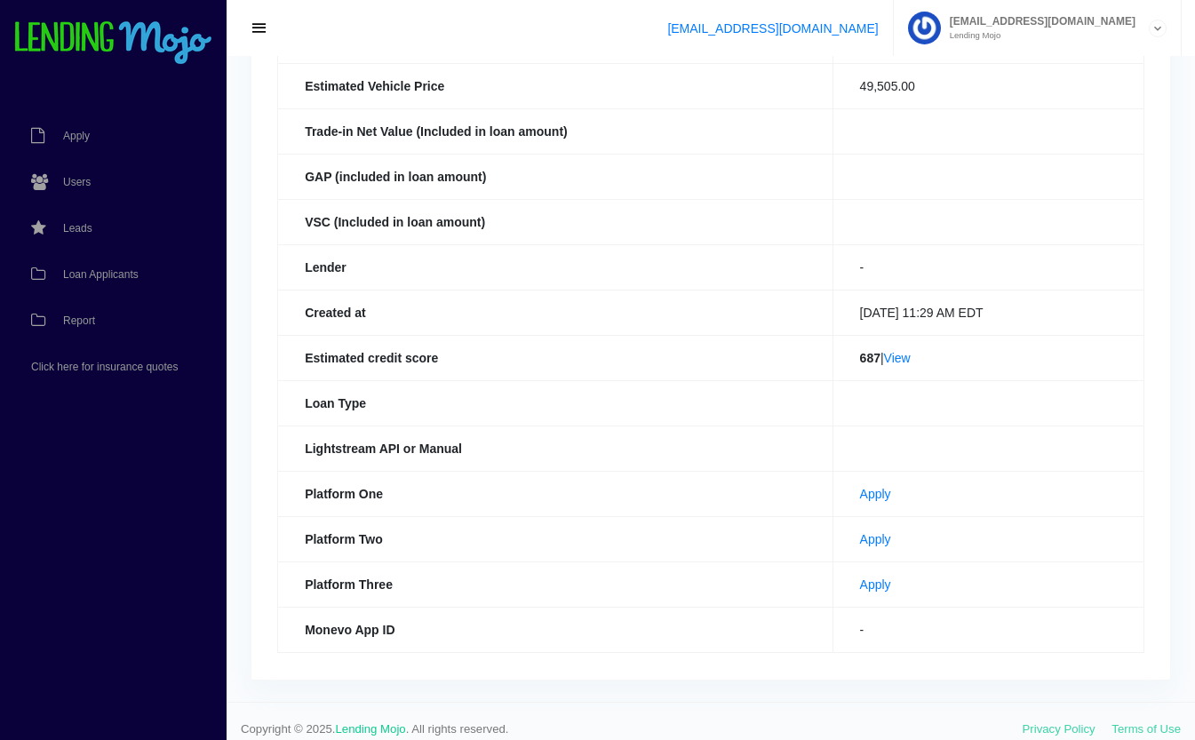
scroll to position [388, 0]
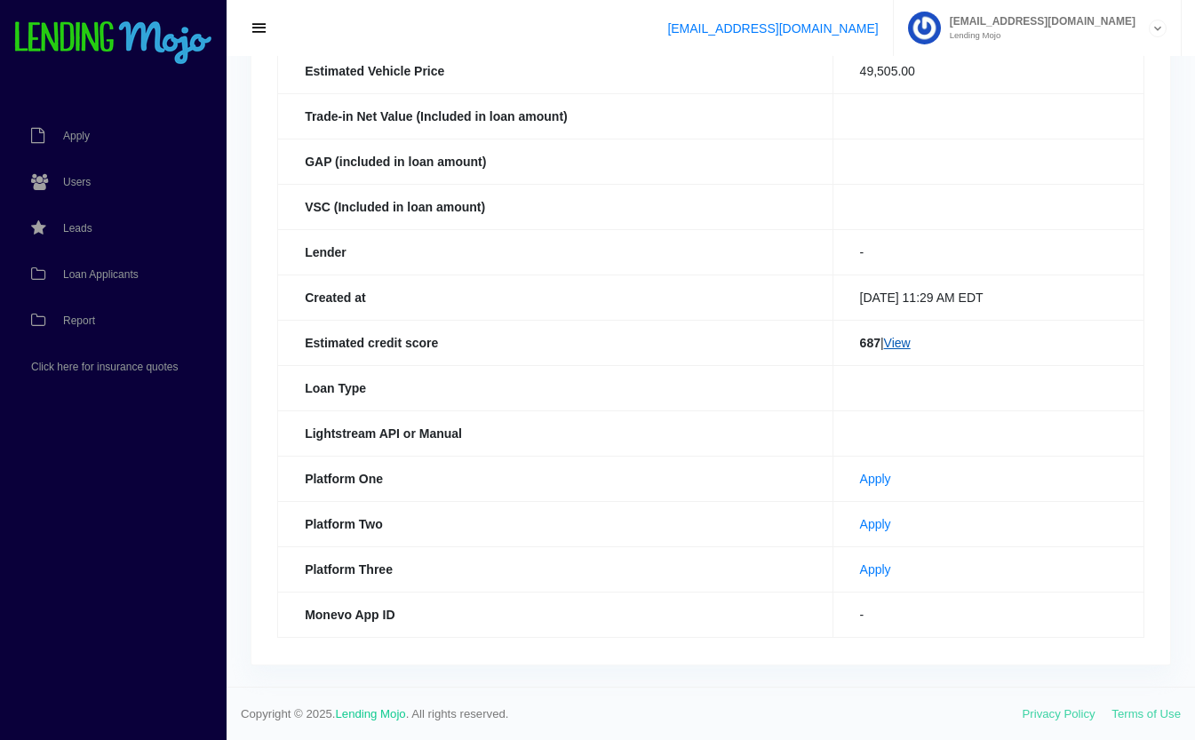
click at [903, 340] on link "View" at bounding box center [897, 343] width 27 height 14
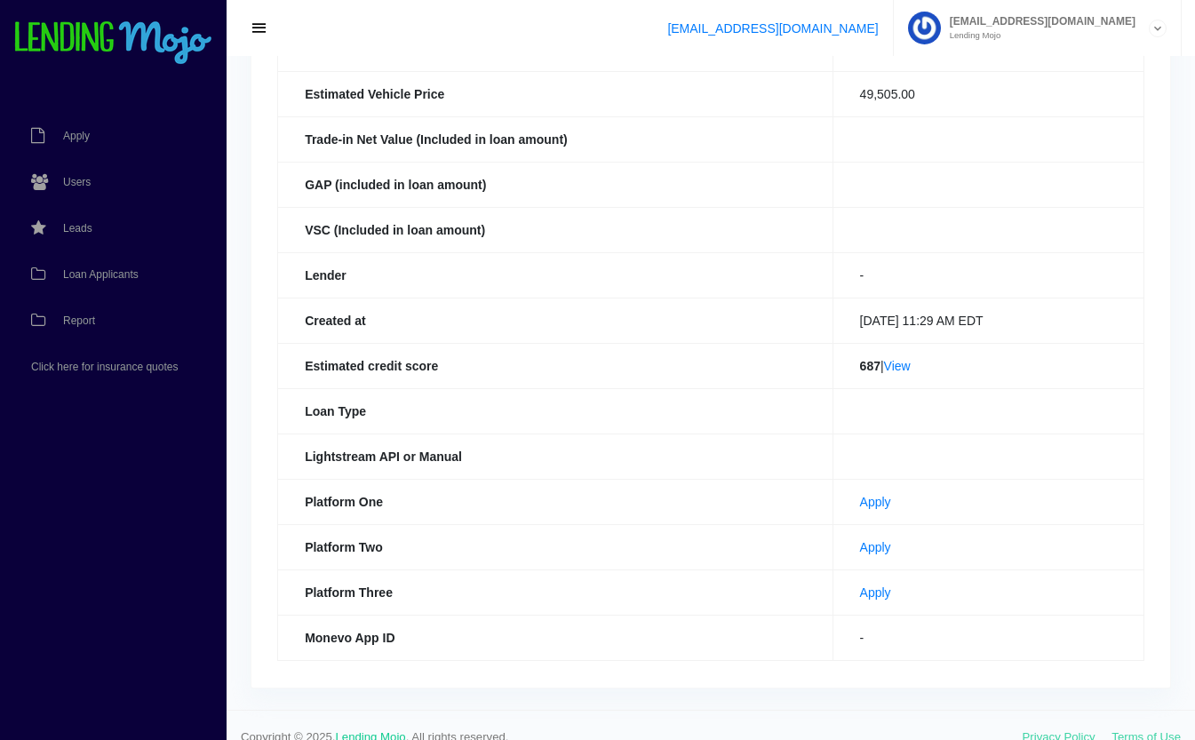
scroll to position [368, 0]
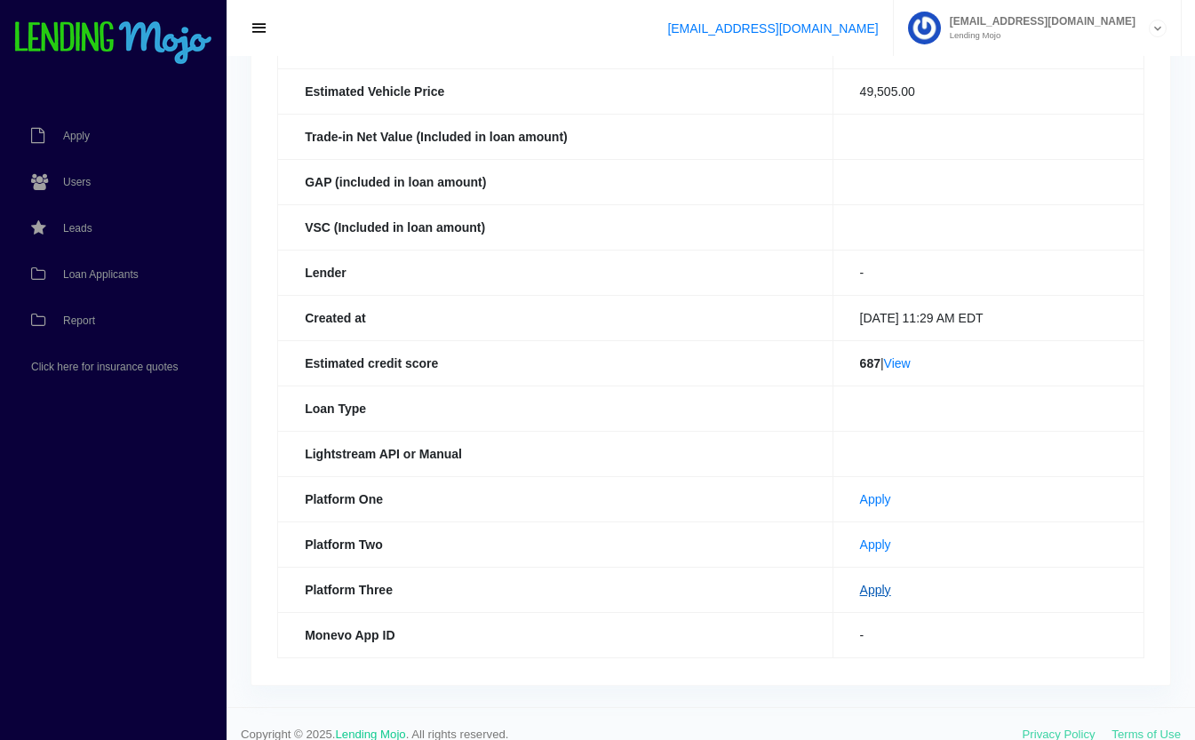
click at [860, 589] on link "Apply" at bounding box center [875, 590] width 31 height 14
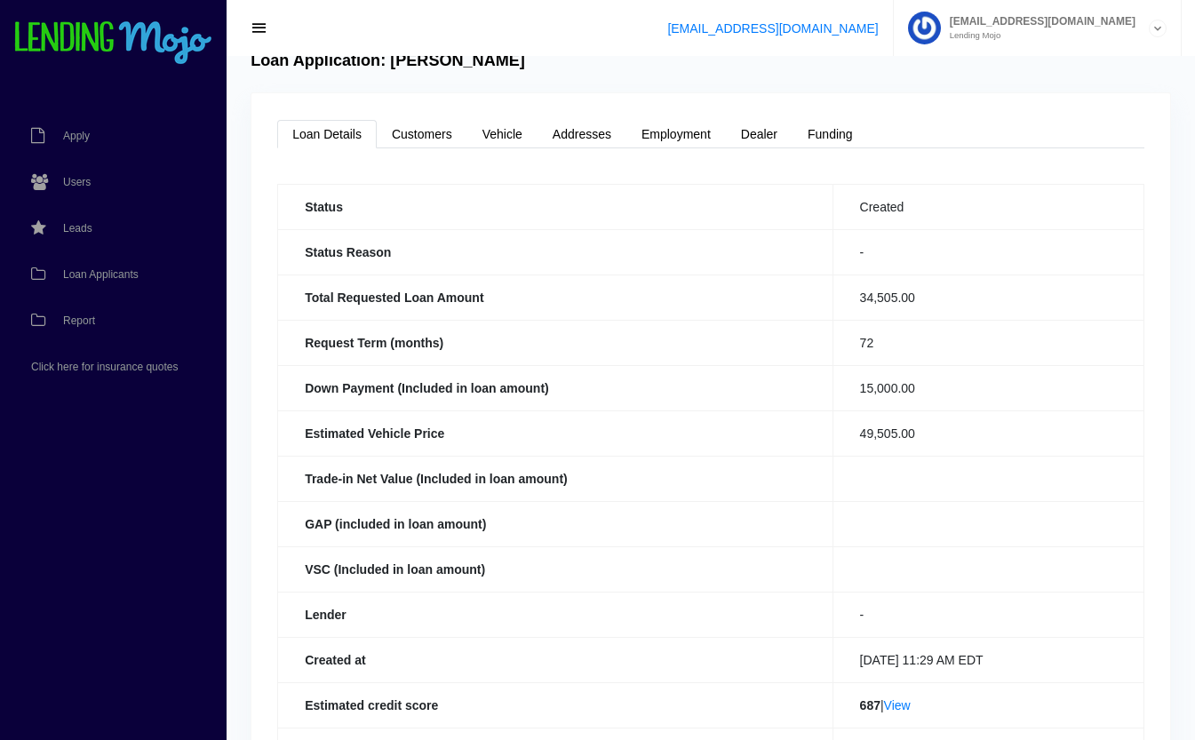
scroll to position [389, 0]
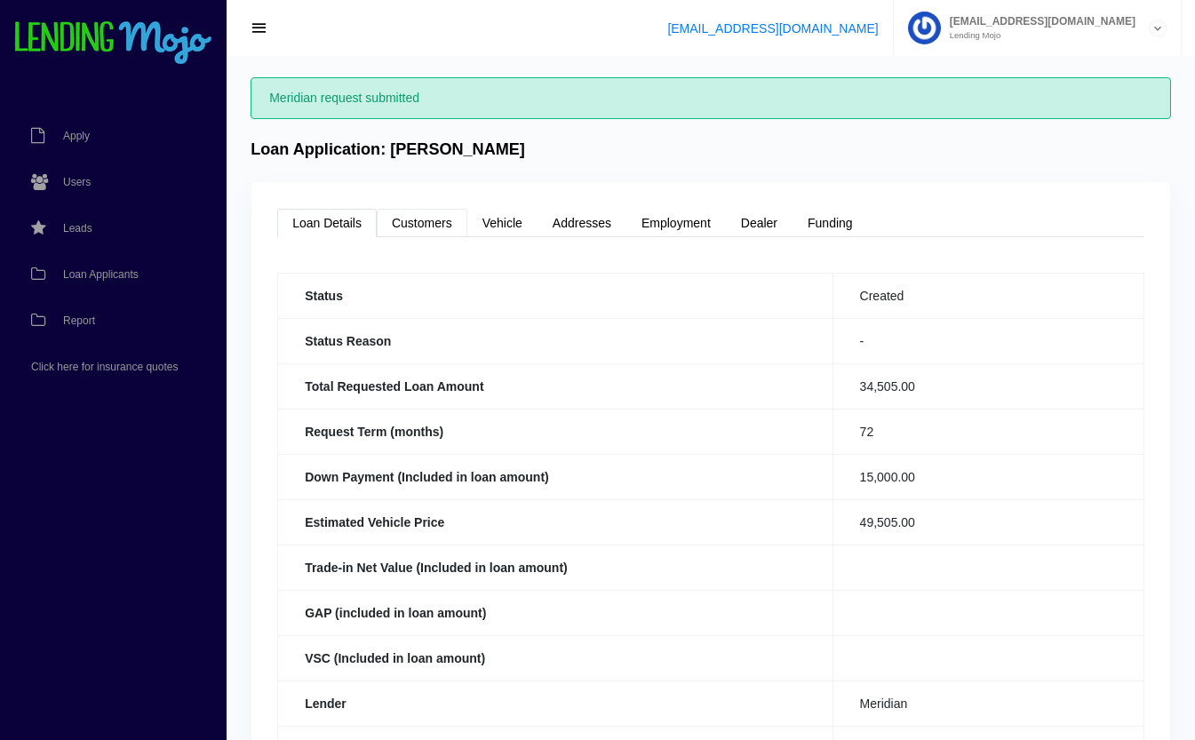
click at [405, 223] on link "Customers" at bounding box center [422, 223] width 91 height 28
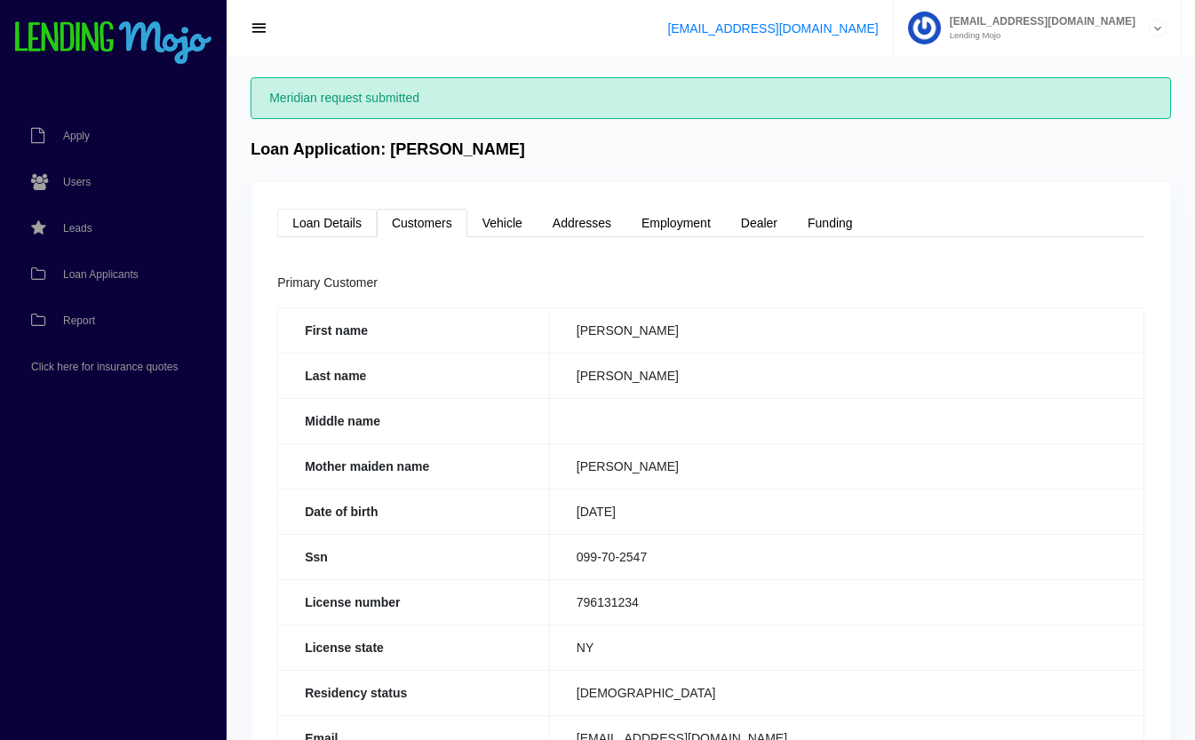
click at [340, 222] on link "Loan Details" at bounding box center [327, 223] width 100 height 28
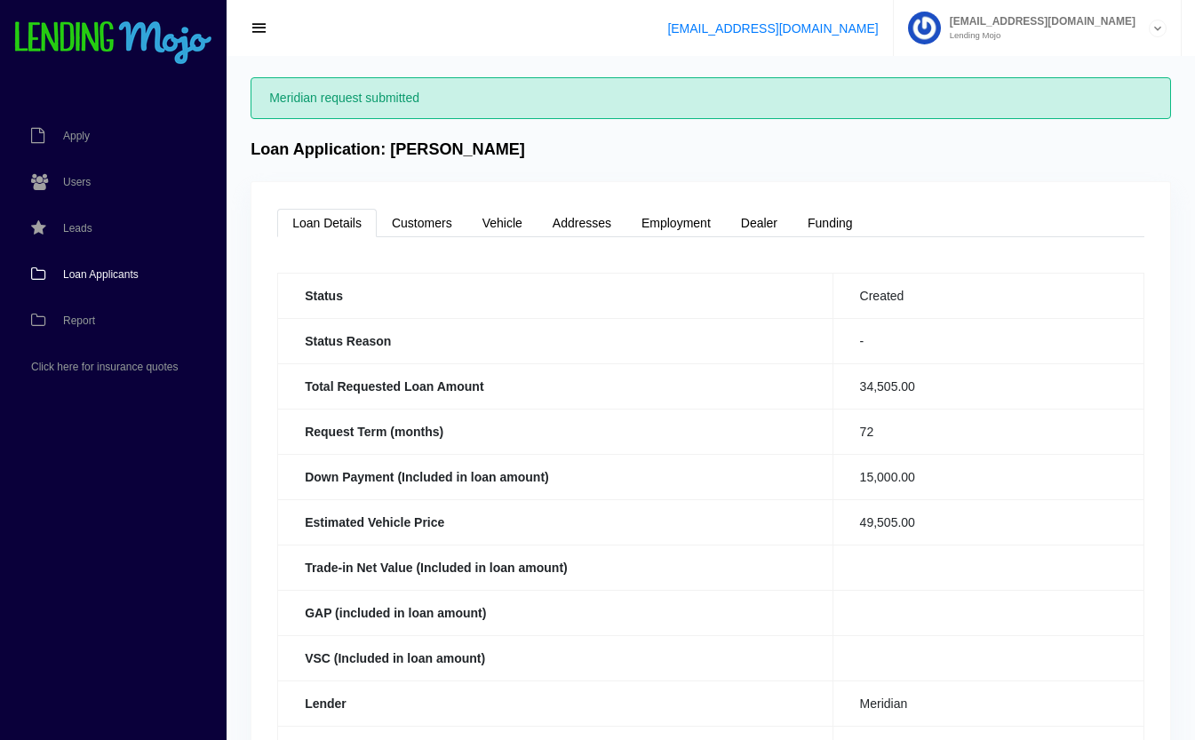
click at [64, 273] on span "Loan Applicants" at bounding box center [101, 274] width 76 height 11
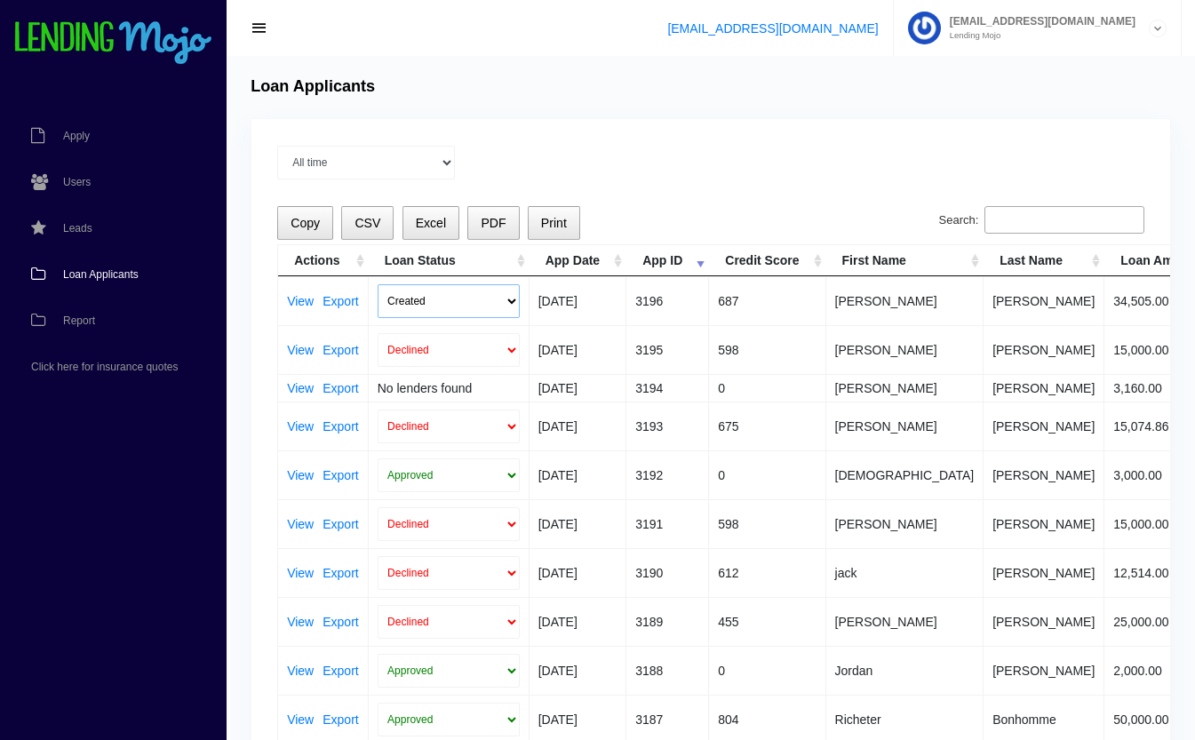
click at [403, 291] on select "Created Submitted" at bounding box center [449, 301] width 142 height 34
select select "submitted"
click at [378, 284] on select "Created Submitted" at bounding box center [449, 301] width 142 height 34
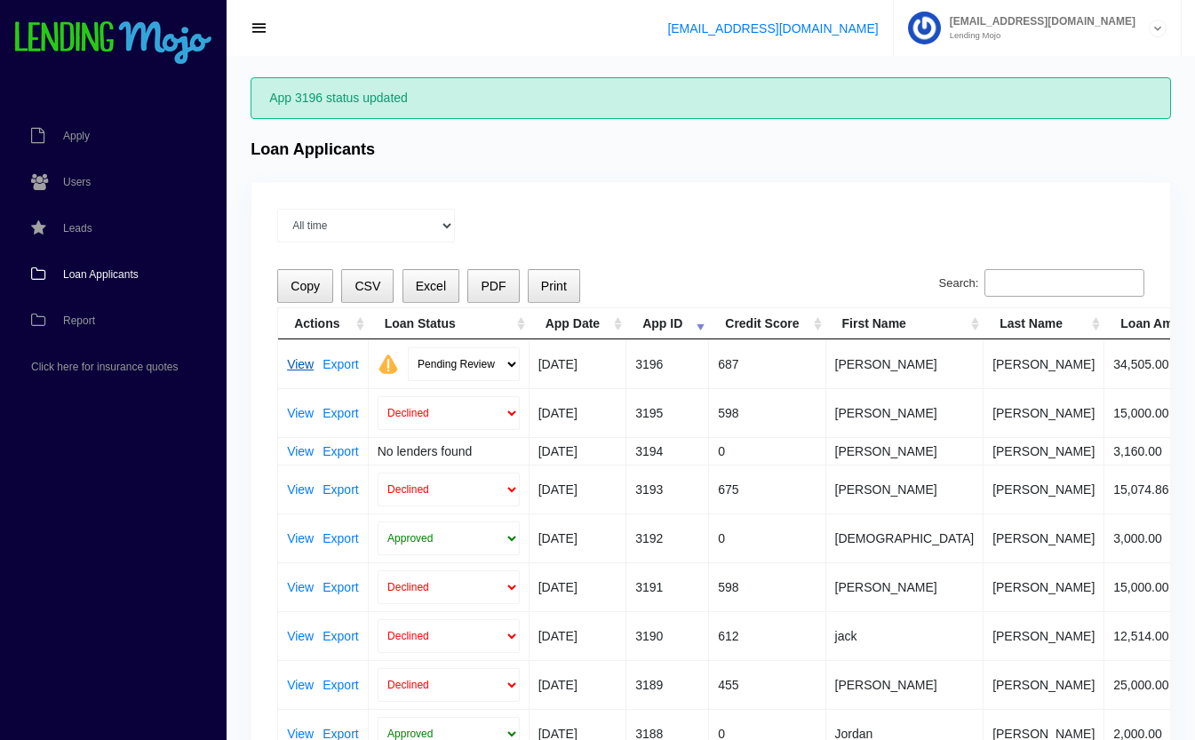
click at [299, 363] on link "View" at bounding box center [300, 364] width 27 height 12
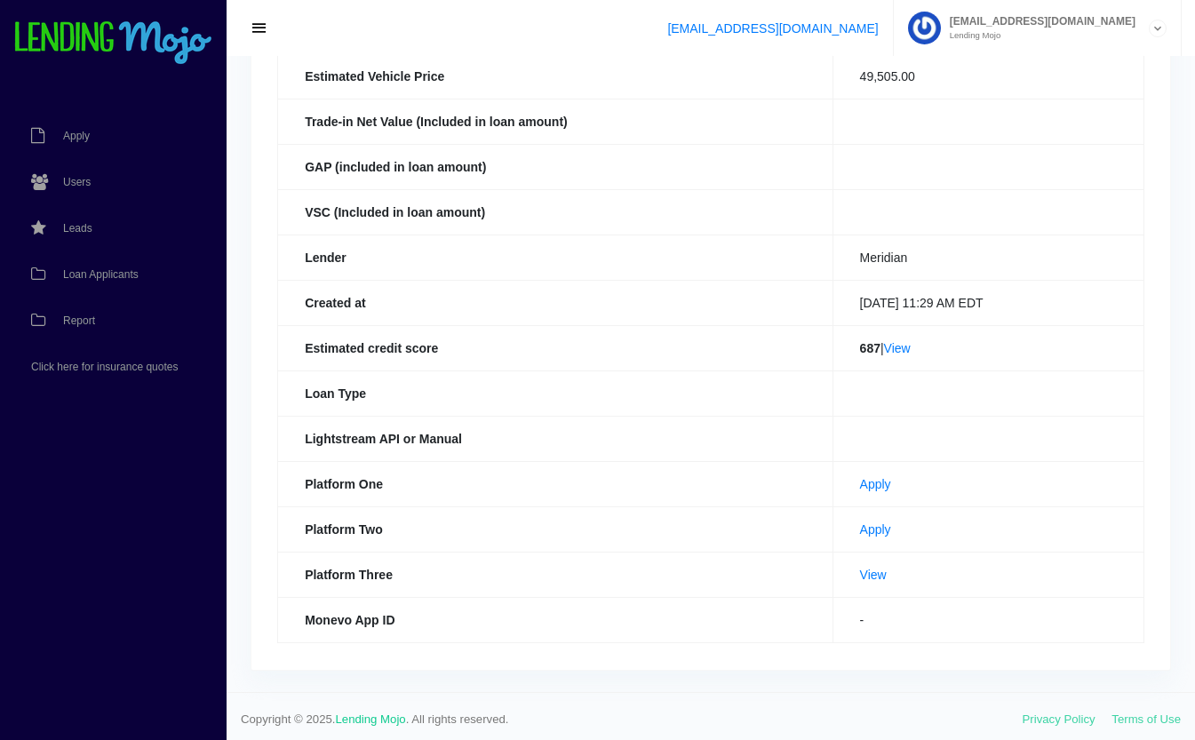
scroll to position [388, 0]
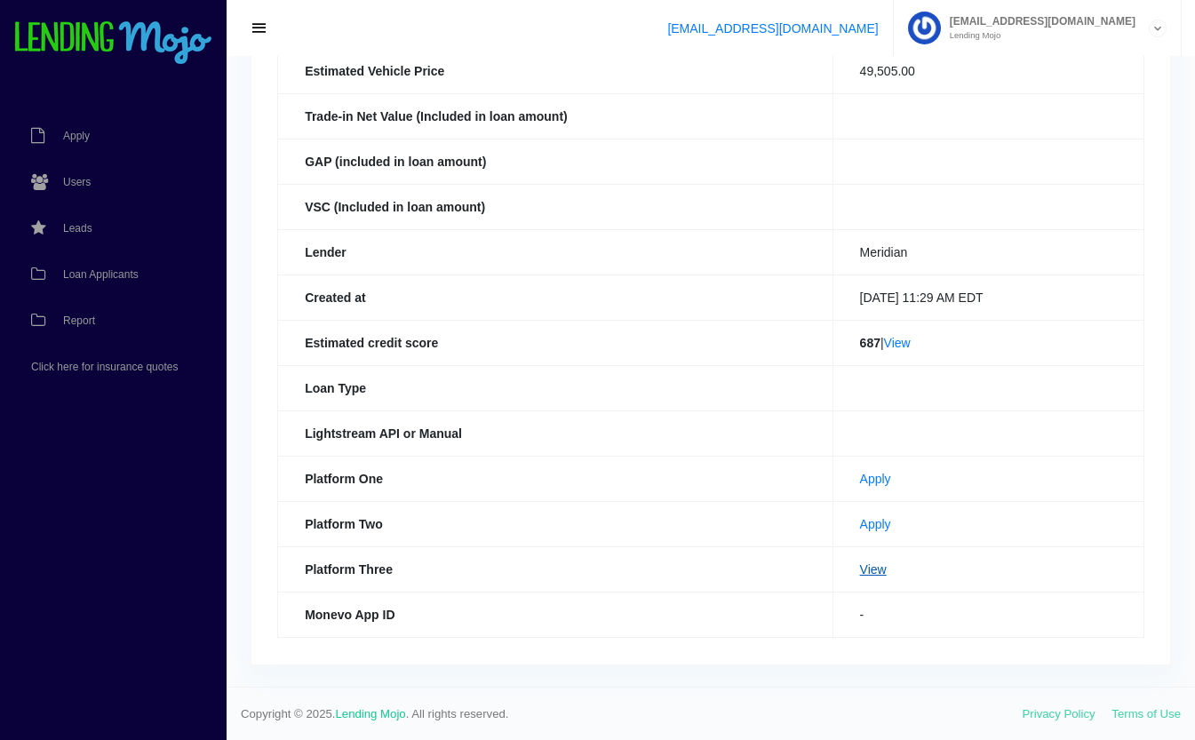
click at [860, 575] on link "View" at bounding box center [873, 570] width 27 height 14
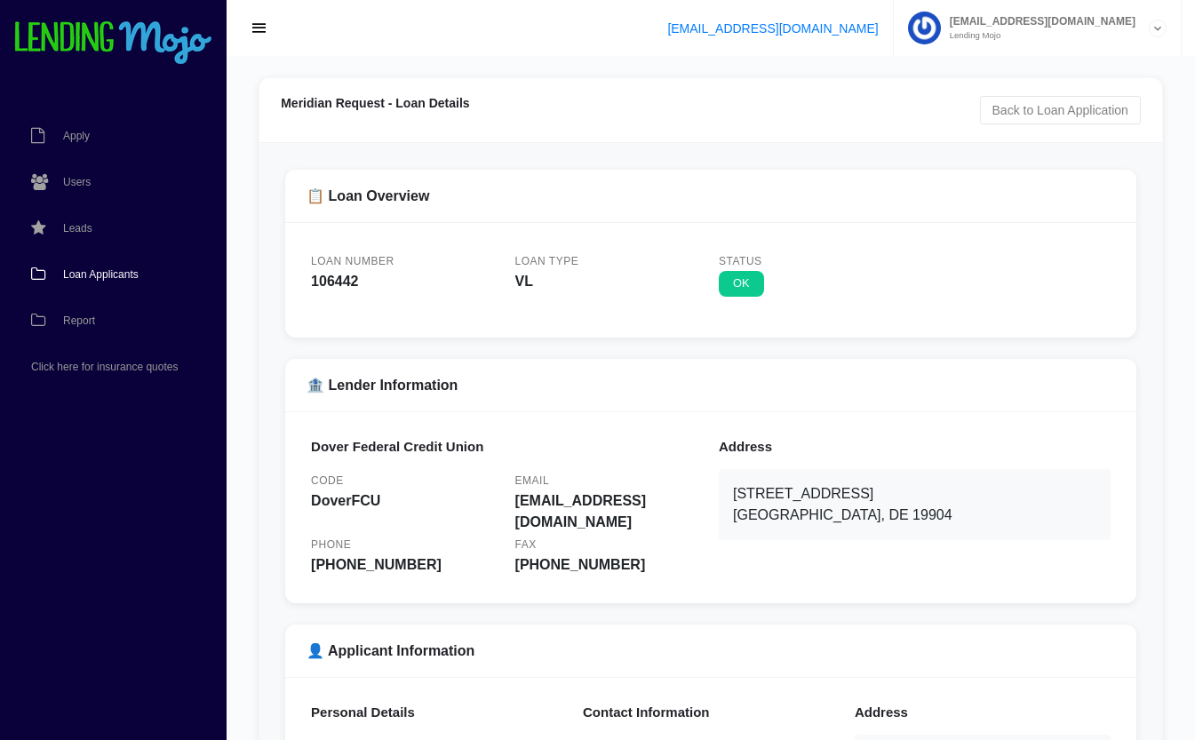
click at [99, 267] on link "Loan Applicants" at bounding box center [104, 274] width 209 height 46
